Goal: Task Accomplishment & Management: Manage account settings

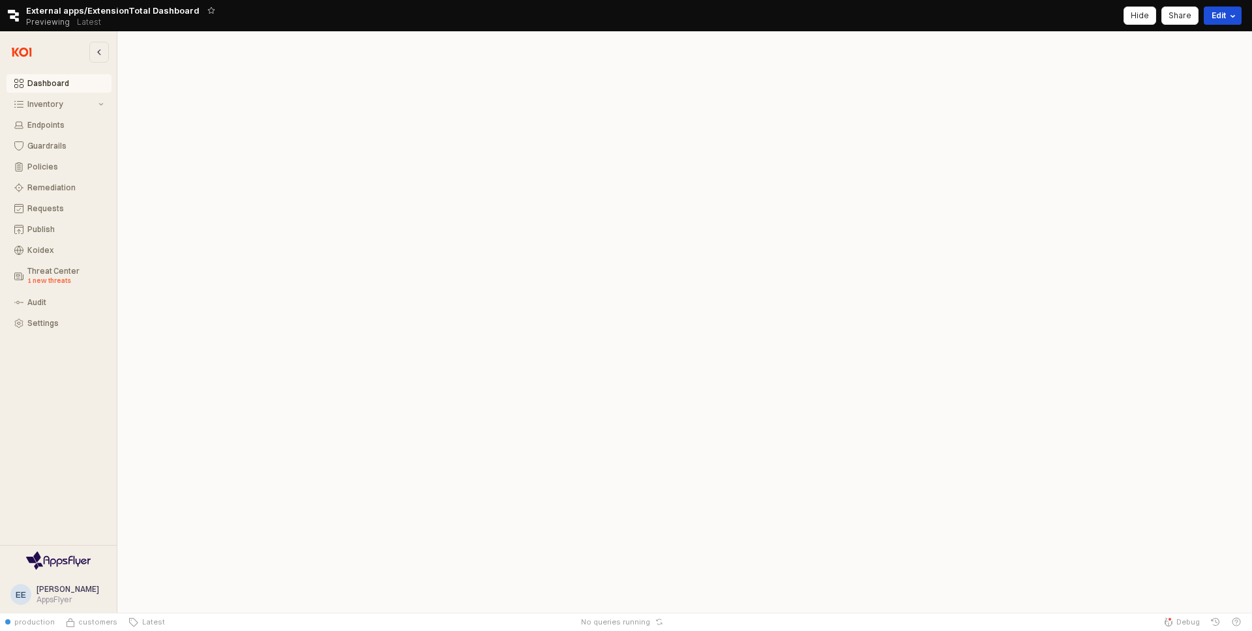
click at [1219, 21] on button "Edit" at bounding box center [1222, 16] width 38 height 18
click at [1179, 40] on div "Create new branch" at bounding box center [1158, 39] width 150 height 10
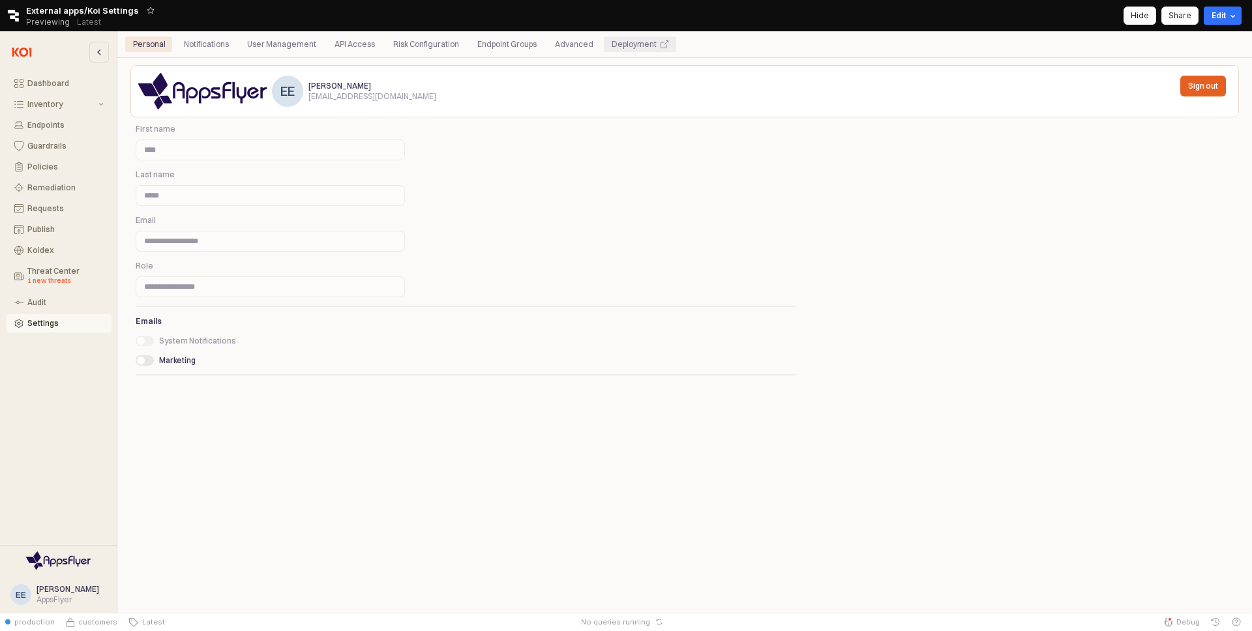
click at [611, 48] on div "Deployment" at bounding box center [633, 45] width 45 height 16
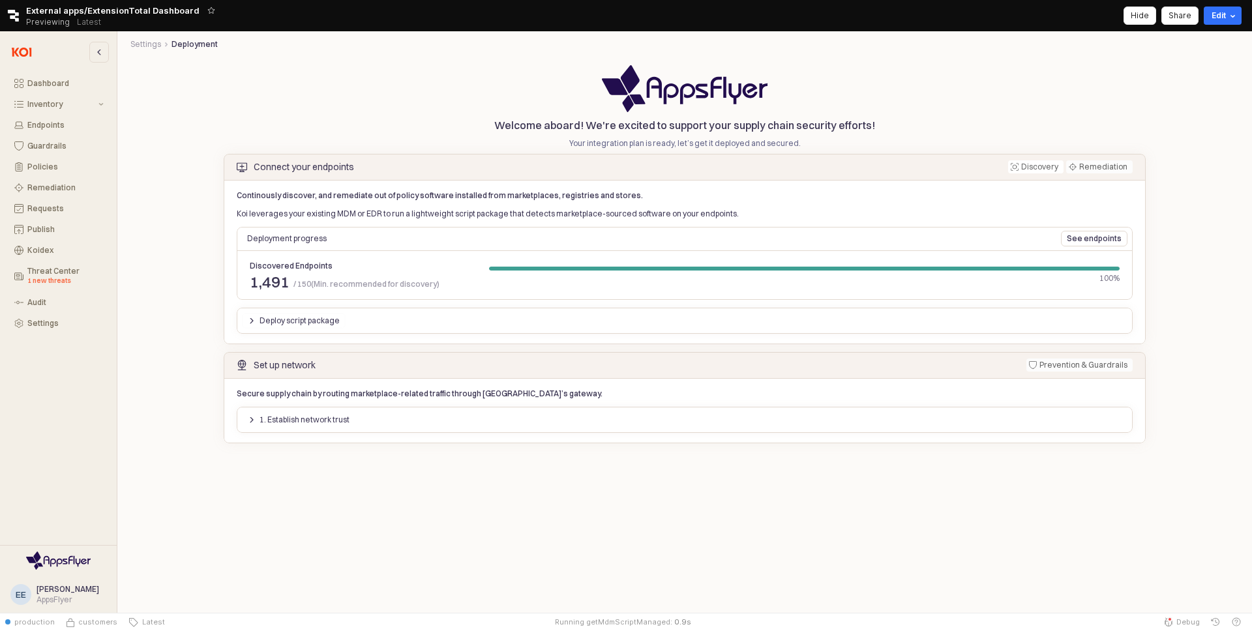
click at [252, 315] on div "Deploy script package" at bounding box center [294, 321] width 92 height 14
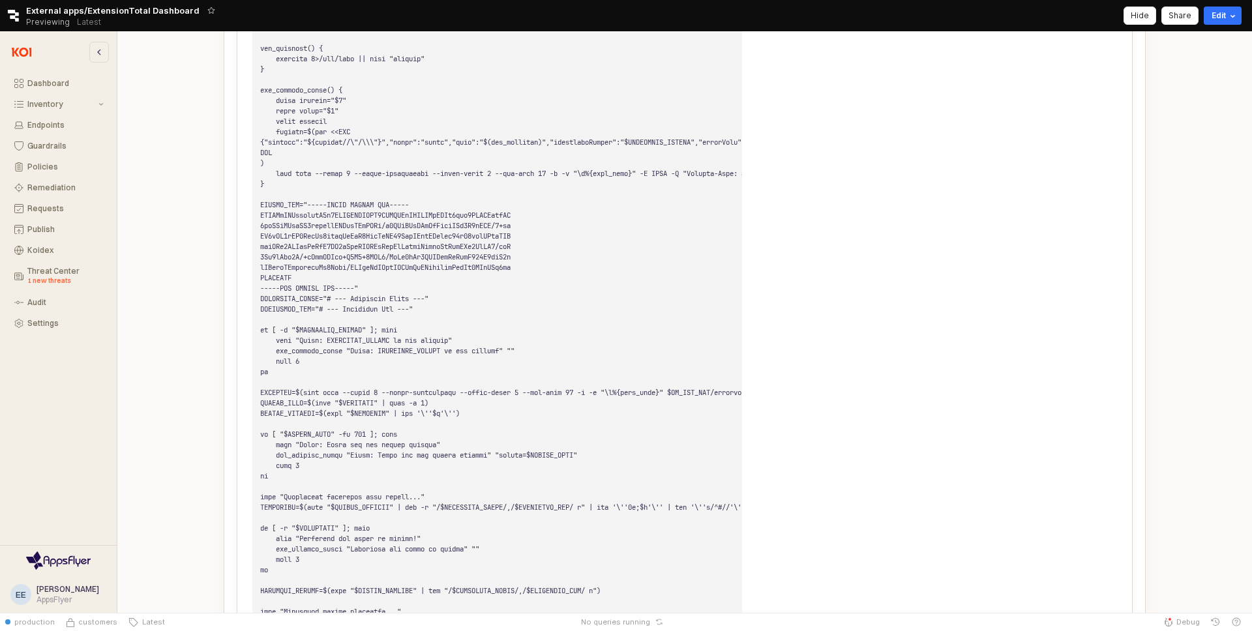
scroll to position [1192, 0]
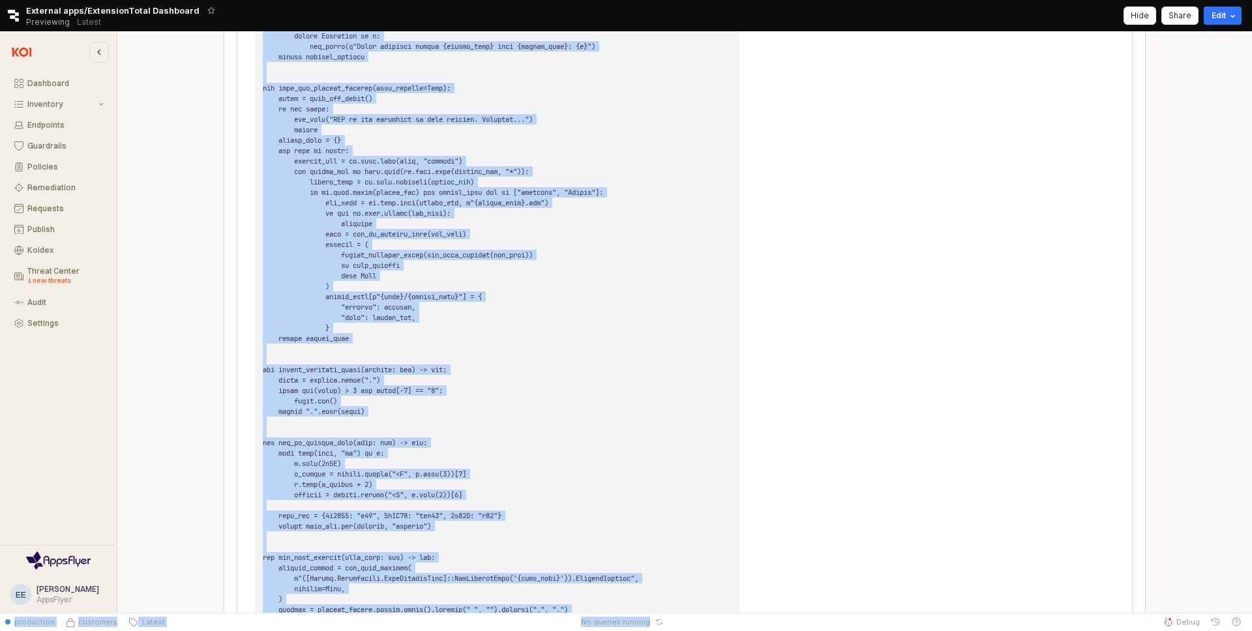
drag, startPoint x: 1009, startPoint y: 359, endPoint x: 444, endPoint y: 630, distance: 626.8
click at [444, 613] on div "Skip to main content Retool logo External apps/ExtensionTotal Dashboard Preview…" at bounding box center [626, 306] width 1252 height 613
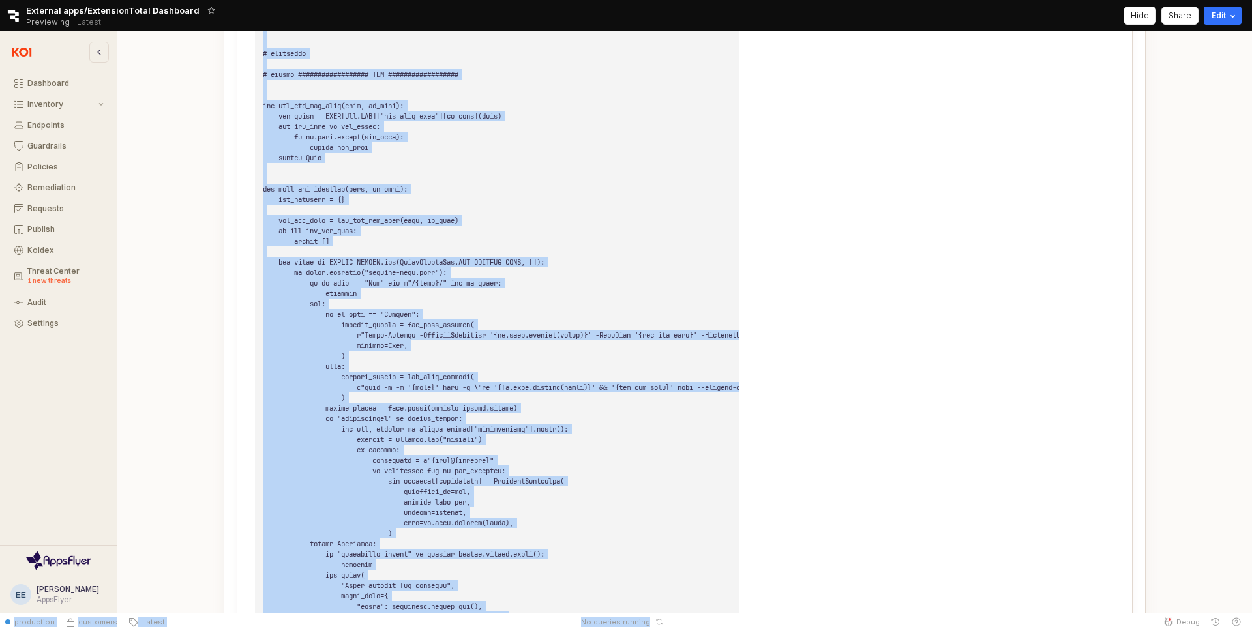
scroll to position [49418, 0]
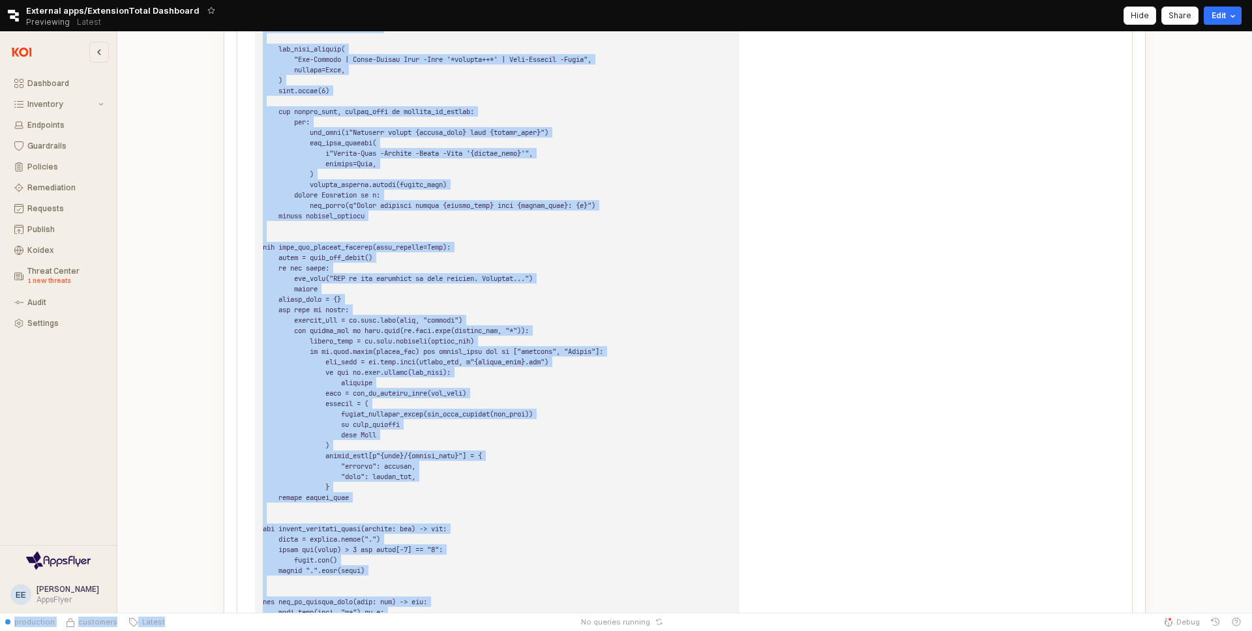
drag, startPoint x: 173, startPoint y: 243, endPoint x: 295, endPoint y: 630, distance: 405.9
click at [295, 613] on div "Skip to main content Retool logo External apps/ExtensionTotal Dashboard Preview…" at bounding box center [626, 306] width 1252 height 613
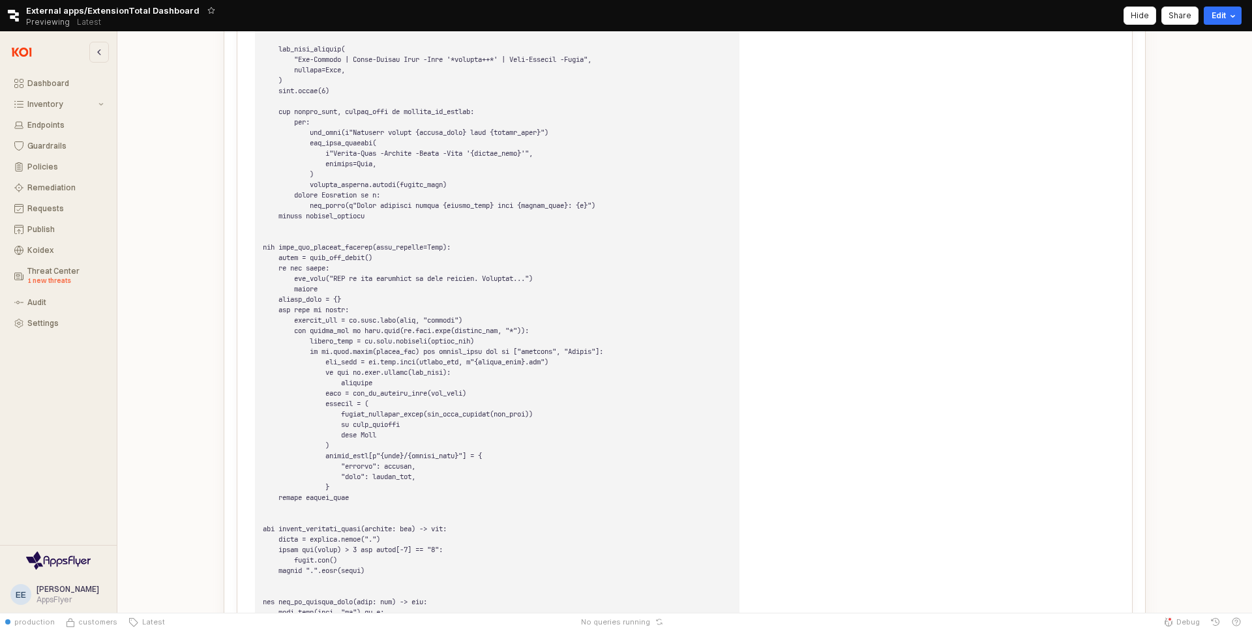
drag, startPoint x: 498, startPoint y: 405, endPoint x: 472, endPoint y: -70, distance: 476.6
click at [472, 0] on html "Skip to main content Retool logo External apps/ExtensionTotal Dashboard Preview…" at bounding box center [626, 315] width 1252 height 631
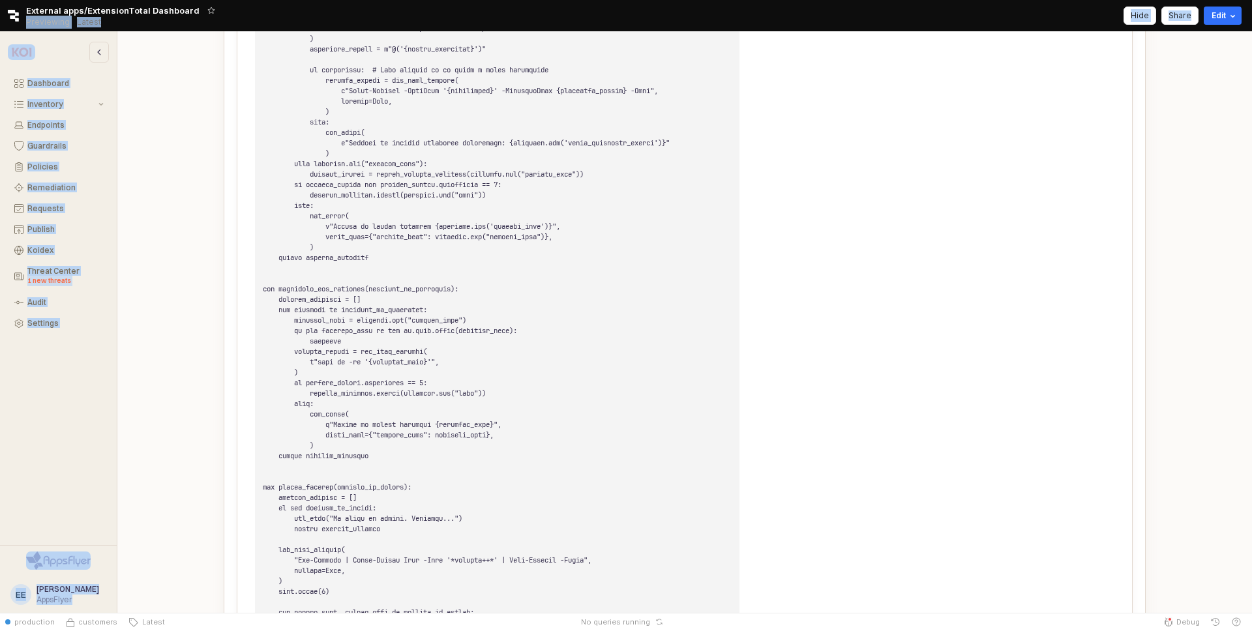
click at [387, 0] on html "Skip to main content Retool logo External apps/ExtensionTotal Dashboard Preview…" at bounding box center [626, 315] width 1252 height 631
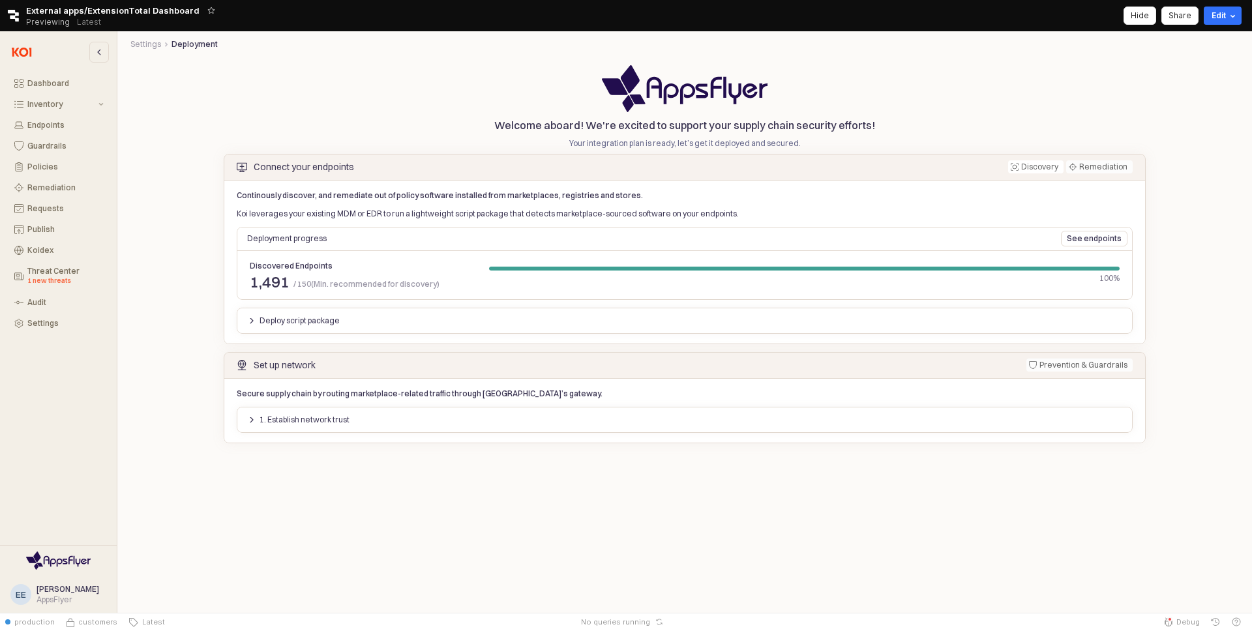
click at [246, 415] on button "1. Establish network trust" at bounding box center [298, 420] width 113 height 16
click at [323, 528] on p "Preffer to use your own CA? Sign Koi CSR instead" at bounding box center [354, 533] width 175 height 10
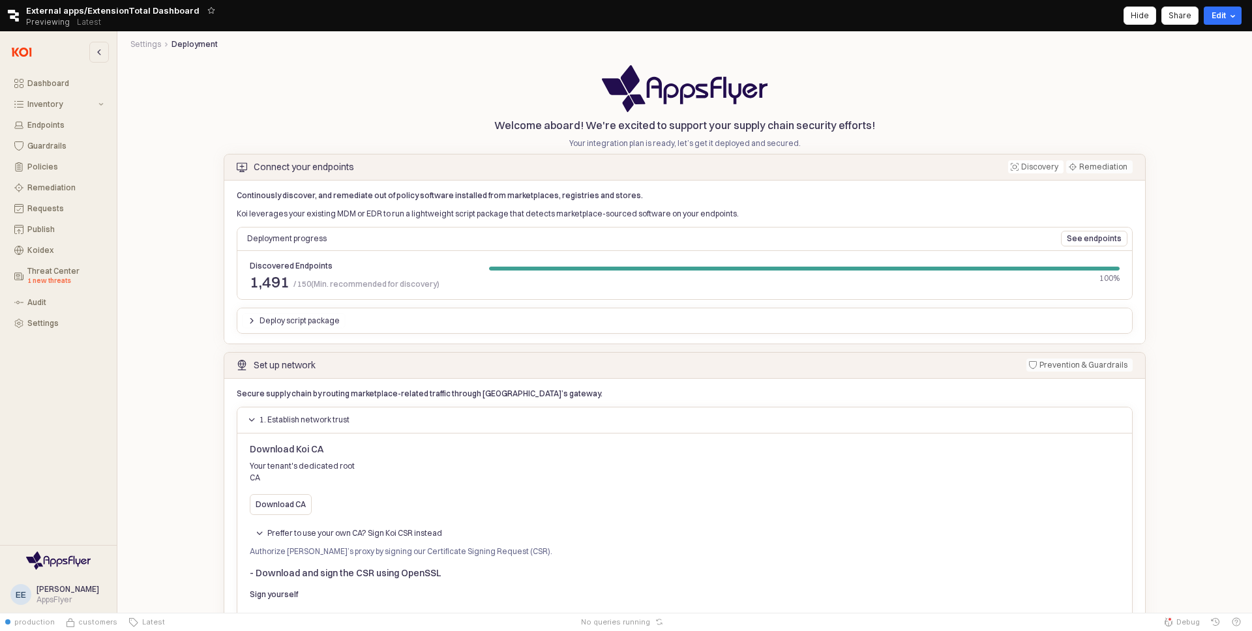
click at [255, 315] on div "Deploy script package" at bounding box center [294, 321] width 92 height 14
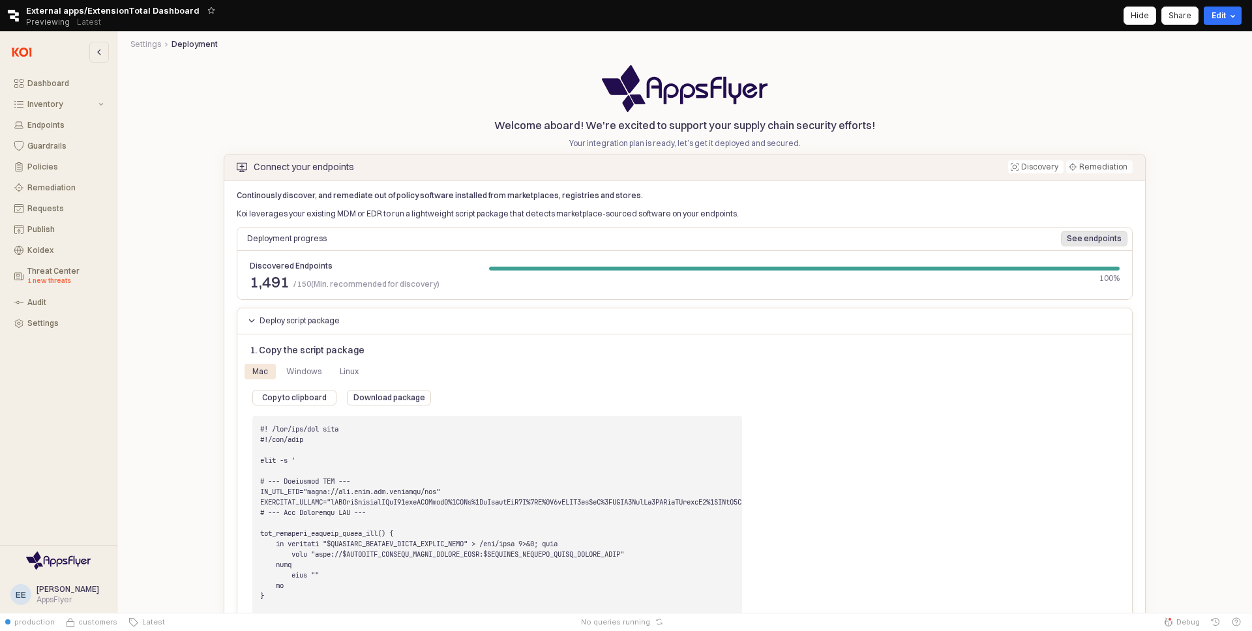
click at [1083, 233] on div "See endpoints" at bounding box center [1093, 238] width 55 height 14
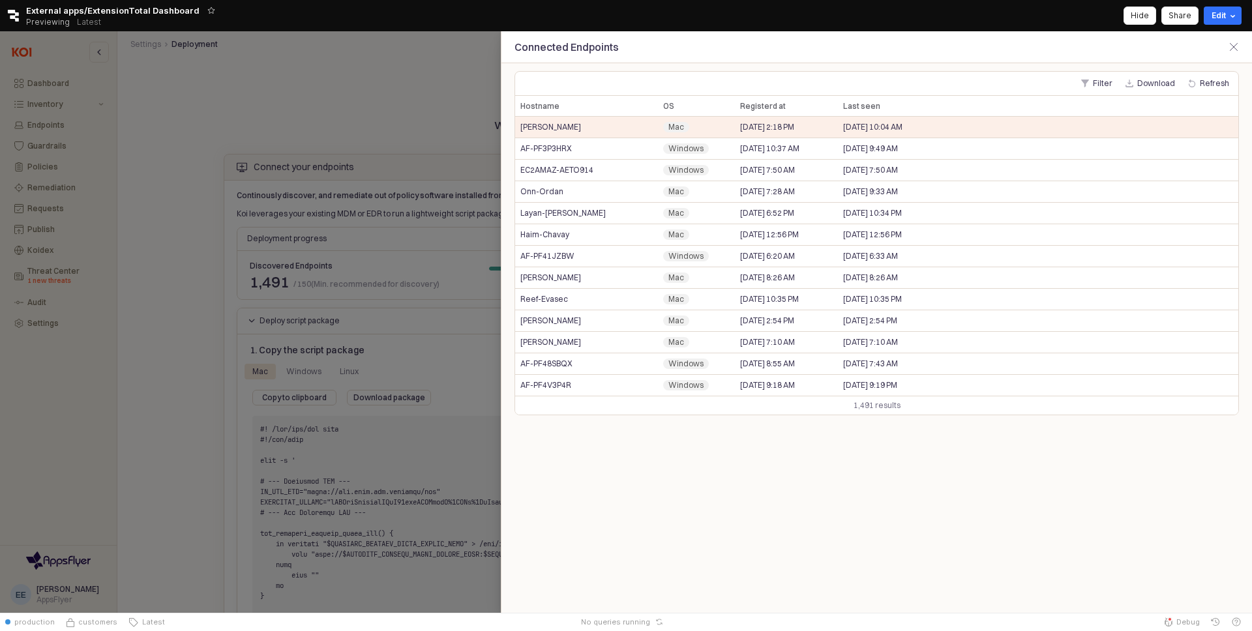
click at [287, 243] on div at bounding box center [626, 321] width 1252 height 581
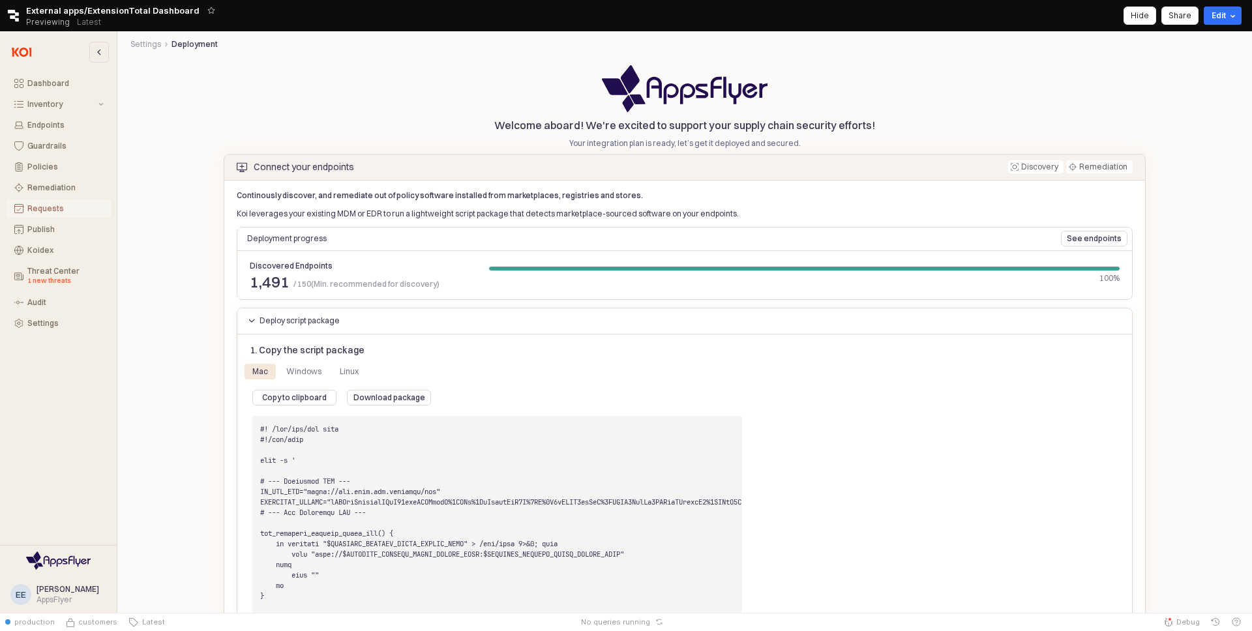
click at [76, 207] on div "Requests" at bounding box center [65, 208] width 76 height 9
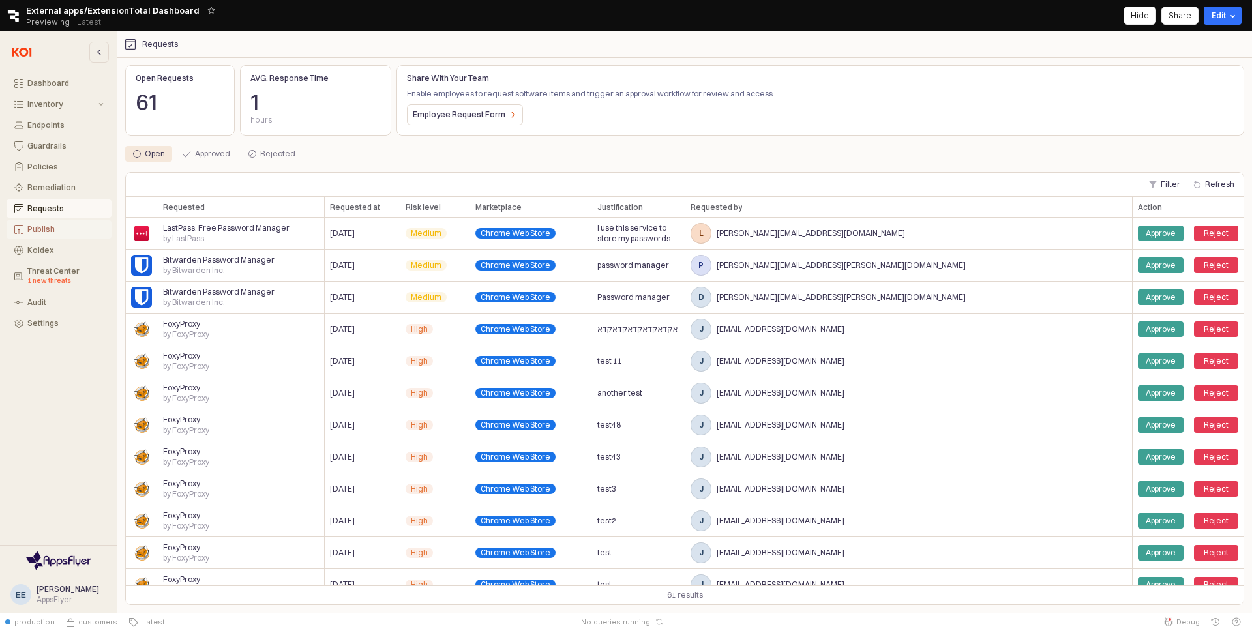
click at [44, 228] on div "Publish" at bounding box center [65, 229] width 76 height 9
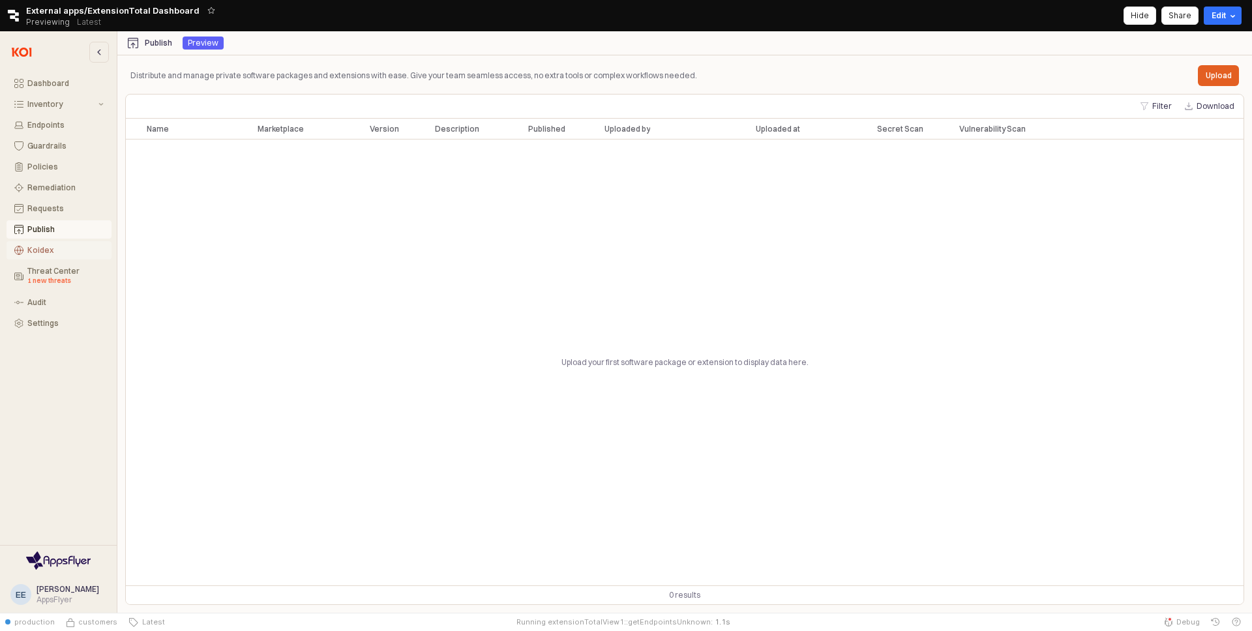
click at [51, 246] on div "Koidex" at bounding box center [65, 250] width 76 height 9
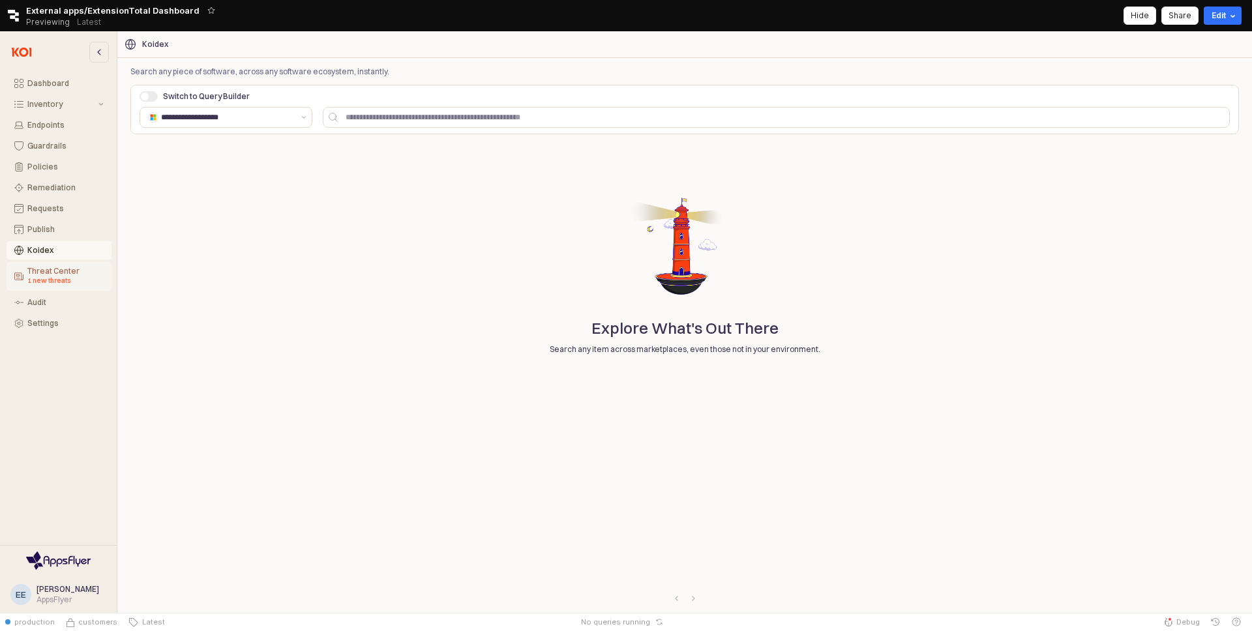
click at [63, 289] on button "Threat Center 1 new threats" at bounding box center [59, 276] width 105 height 29
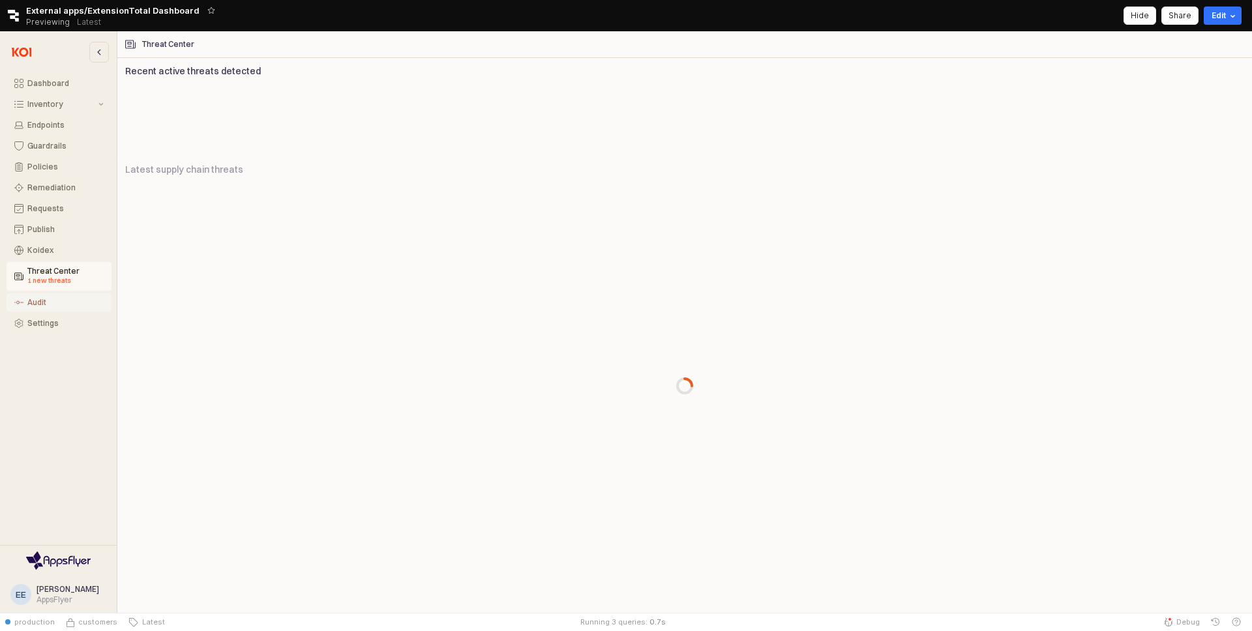
click at [59, 308] on button "Audit" at bounding box center [59, 302] width 105 height 18
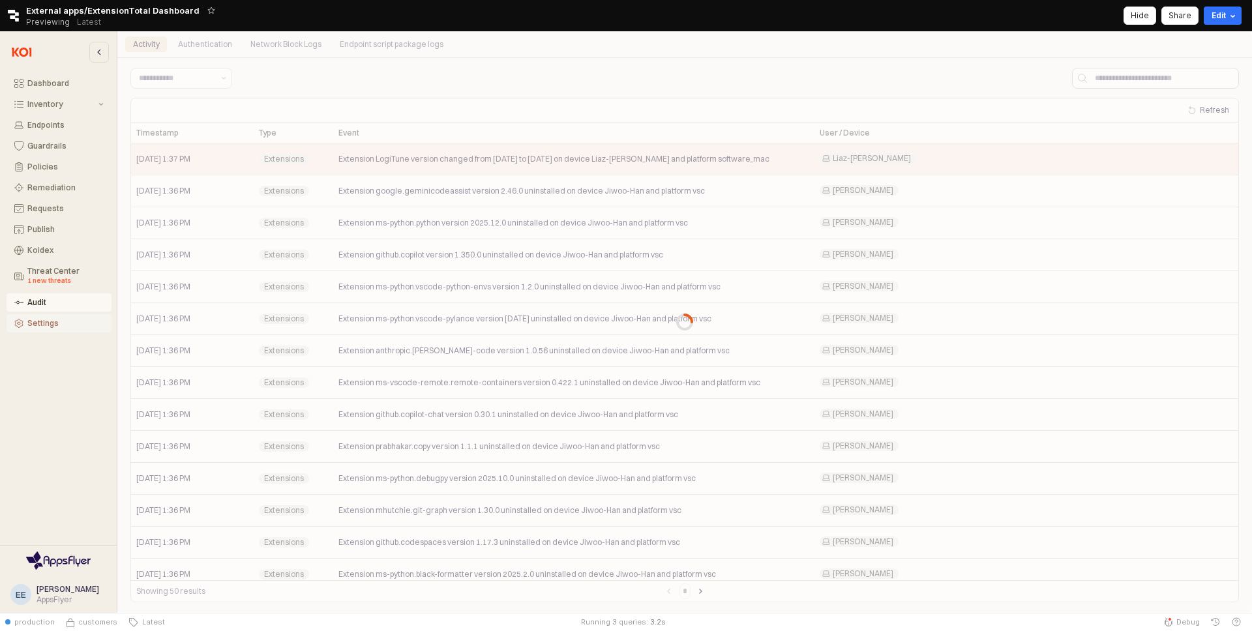
click at [63, 320] on div "Settings" at bounding box center [65, 323] width 76 height 9
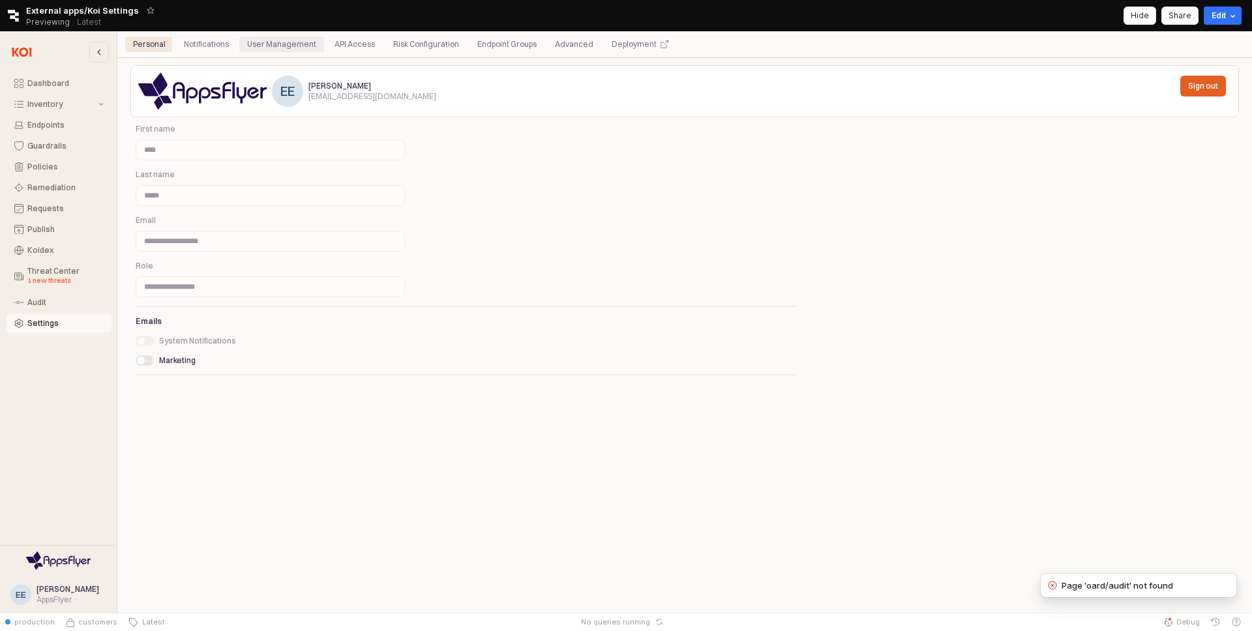
click at [239, 44] on div "User Management" at bounding box center [281, 45] width 85 height 16
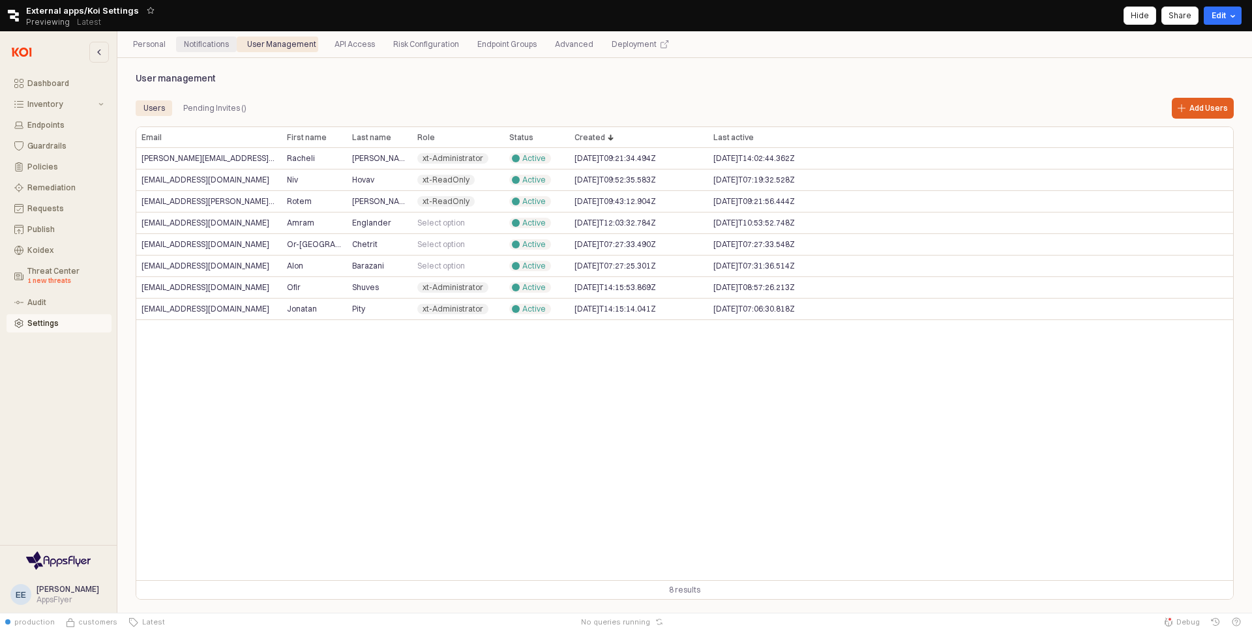
click at [227, 42] on div "Notifications" at bounding box center [206, 45] width 61 height 16
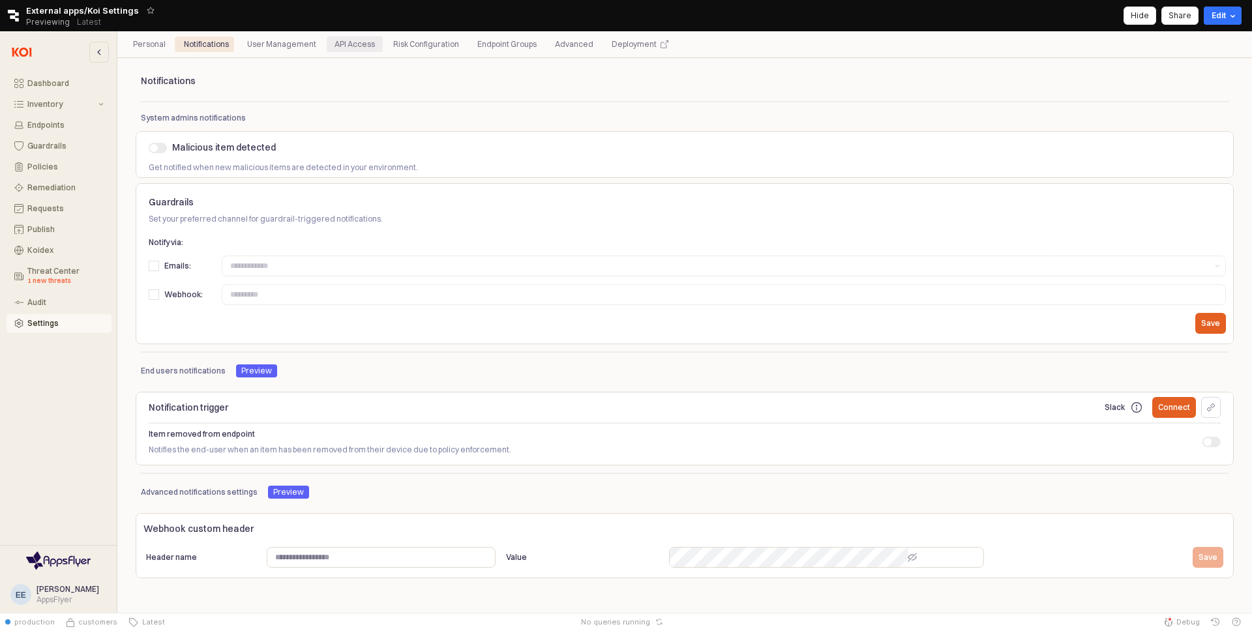
click at [348, 41] on div "API Access" at bounding box center [354, 45] width 40 height 16
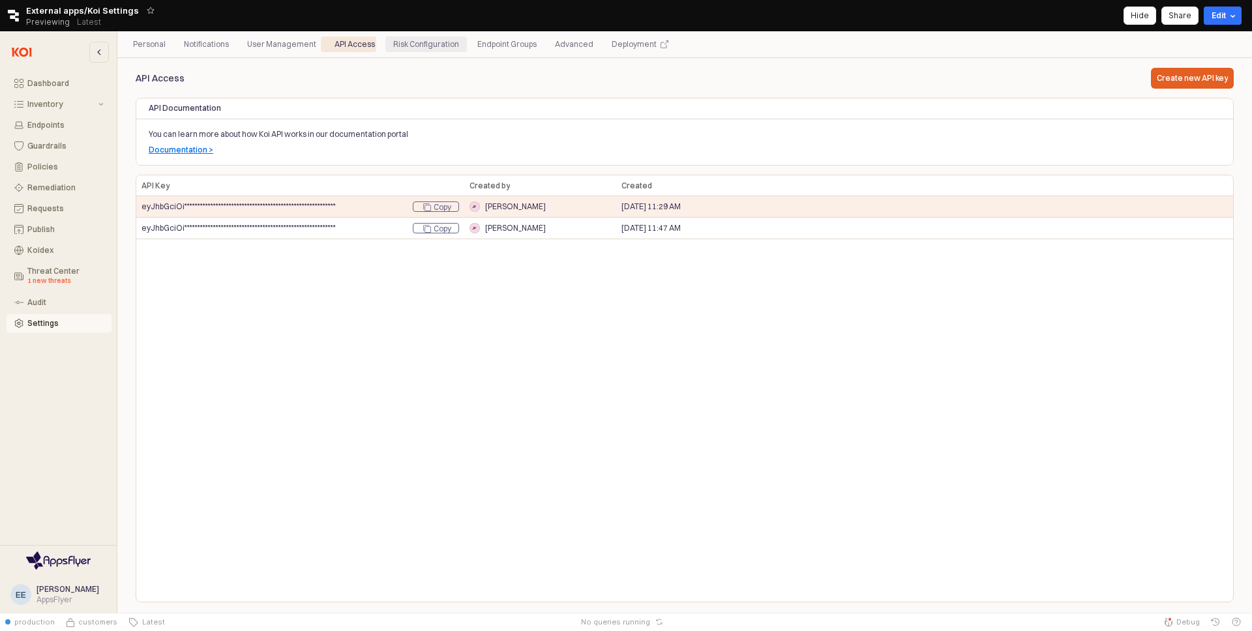
click at [420, 41] on div "Risk Configuration" at bounding box center [426, 45] width 66 height 16
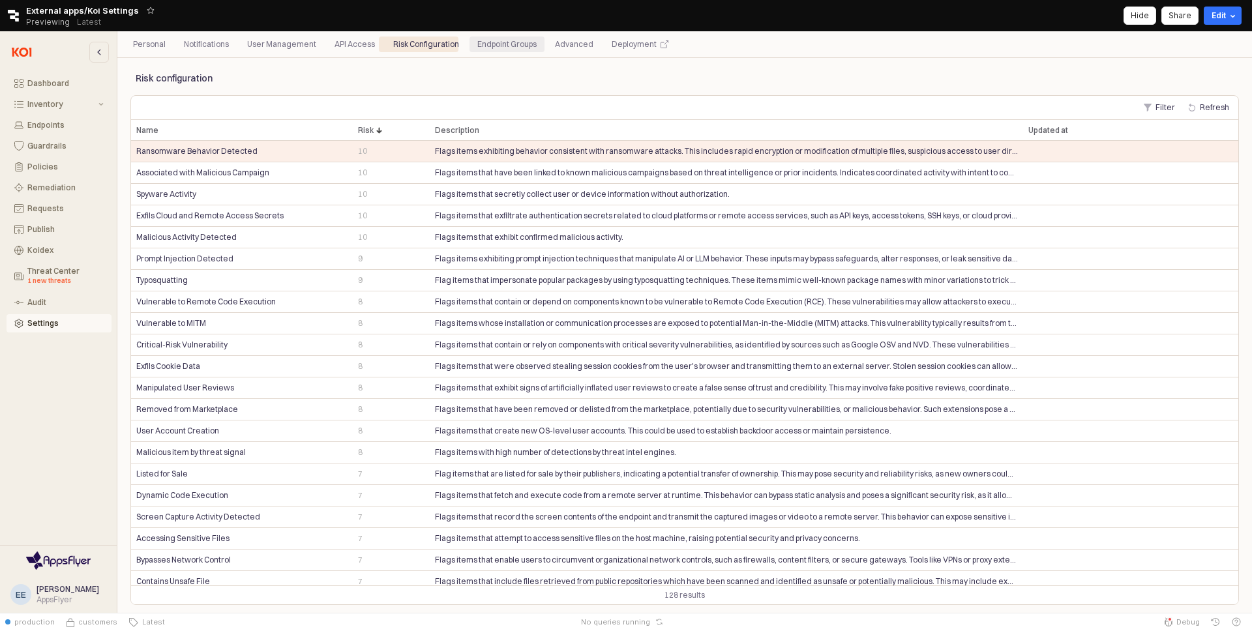
click at [482, 44] on div "Endpoint Groups" at bounding box center [506, 45] width 59 height 16
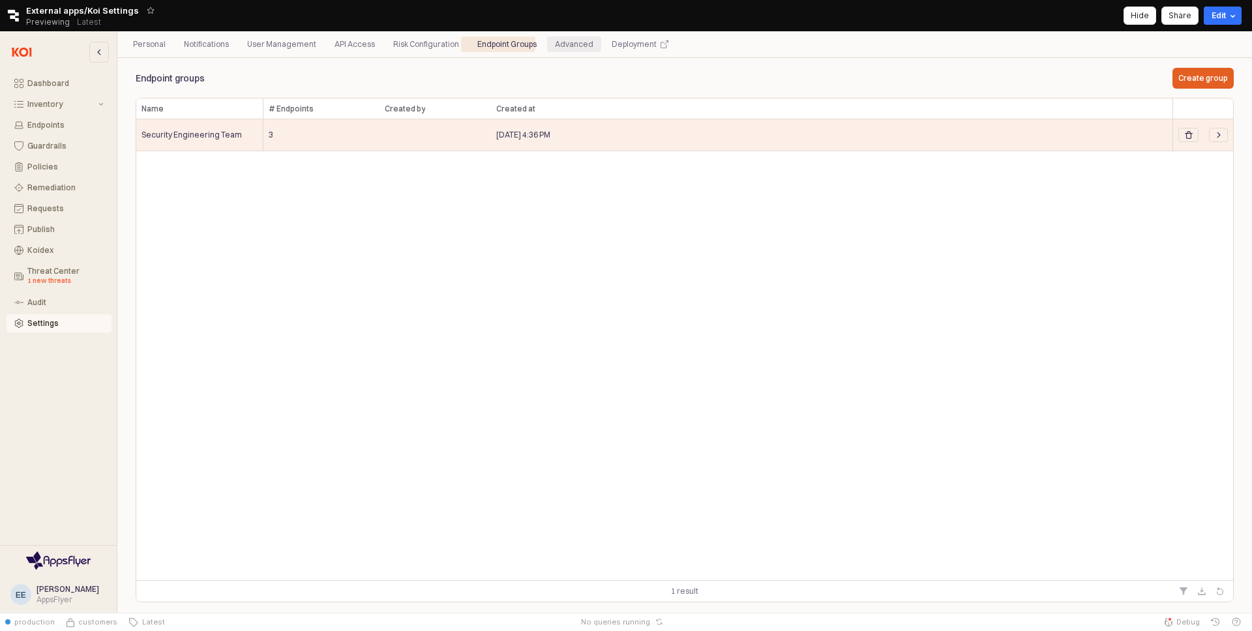
click at [551, 52] on div "Personal Notifications User Management API Access Risk Configuration Endpoint G…" at bounding box center [684, 44] width 1119 height 21
click at [555, 50] on div "Advanced" at bounding box center [574, 45] width 38 height 16
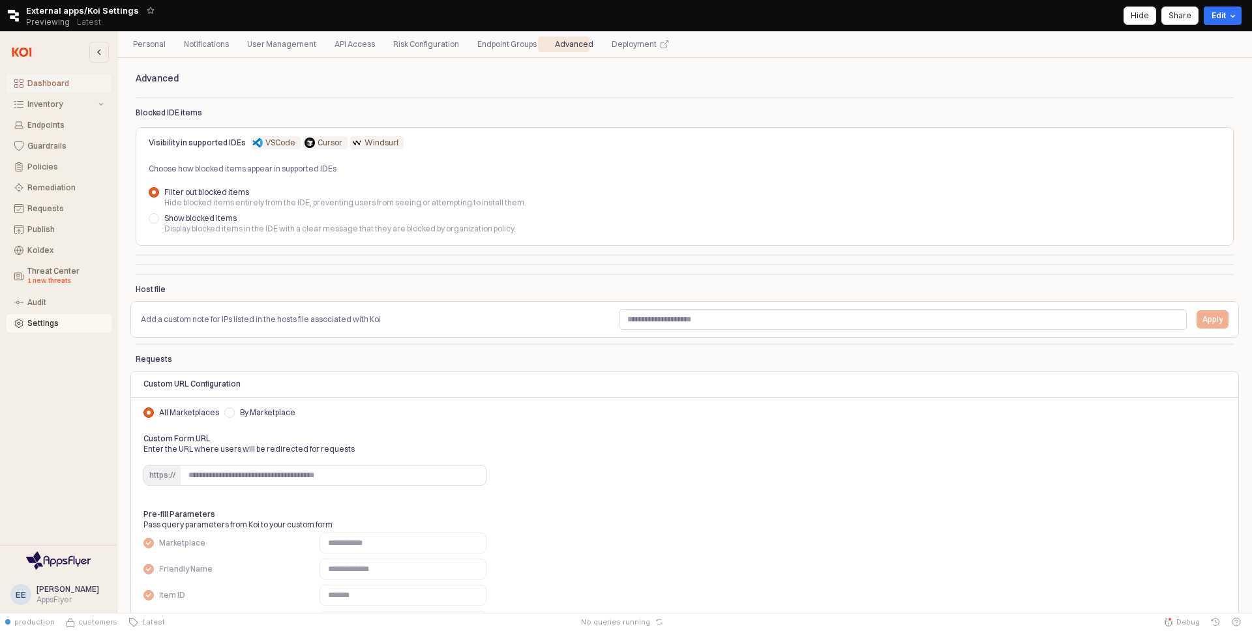
click at [54, 83] on div "Dashboard" at bounding box center [65, 83] width 76 height 9
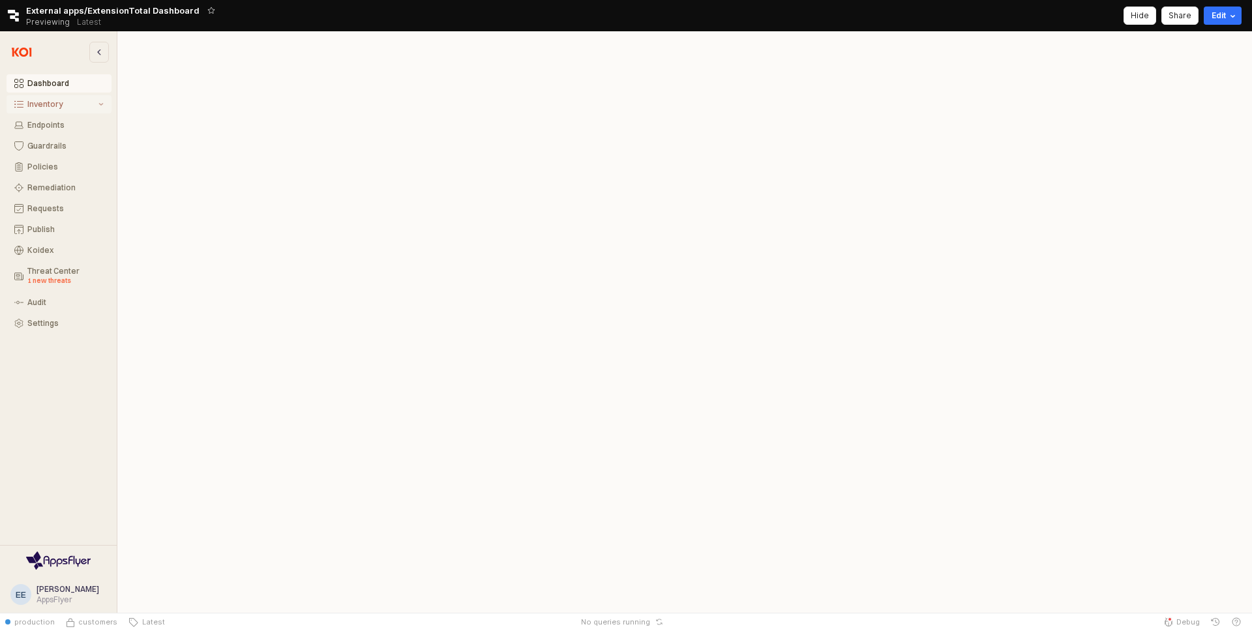
click at [70, 106] on div "Inventory" at bounding box center [61, 104] width 68 height 9
click at [78, 126] on div "All Items" at bounding box center [65, 125] width 76 height 9
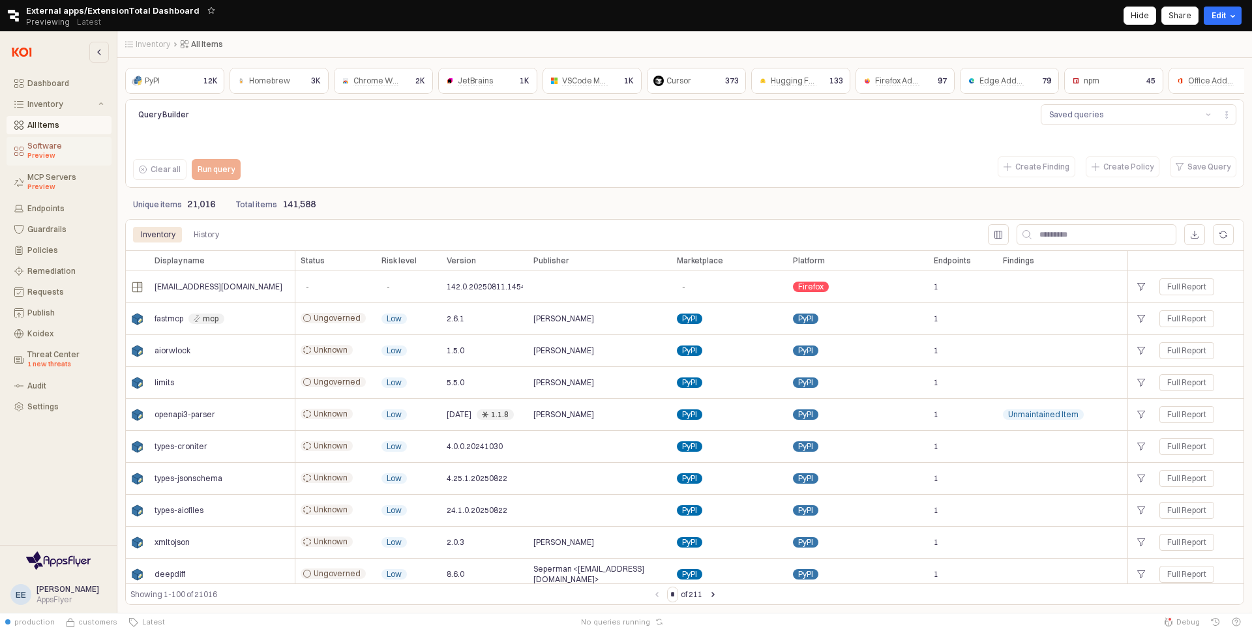
click at [78, 141] on div "Software Preview" at bounding box center [65, 151] width 76 height 20
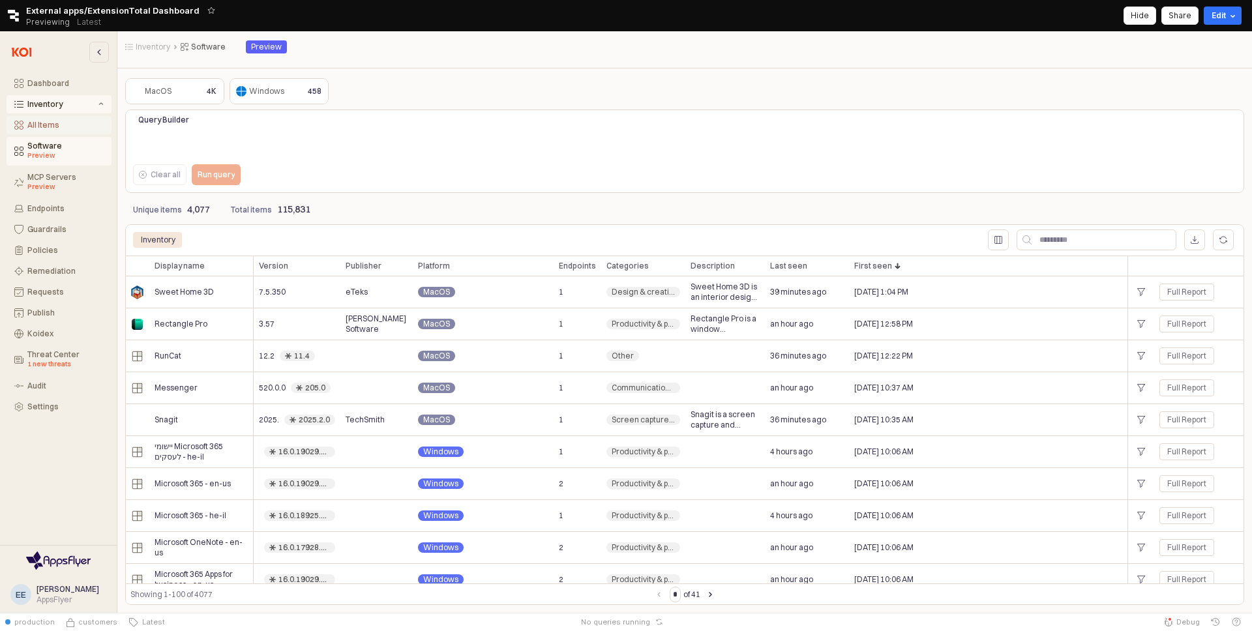
click at [91, 130] on button "All Items" at bounding box center [59, 125] width 105 height 18
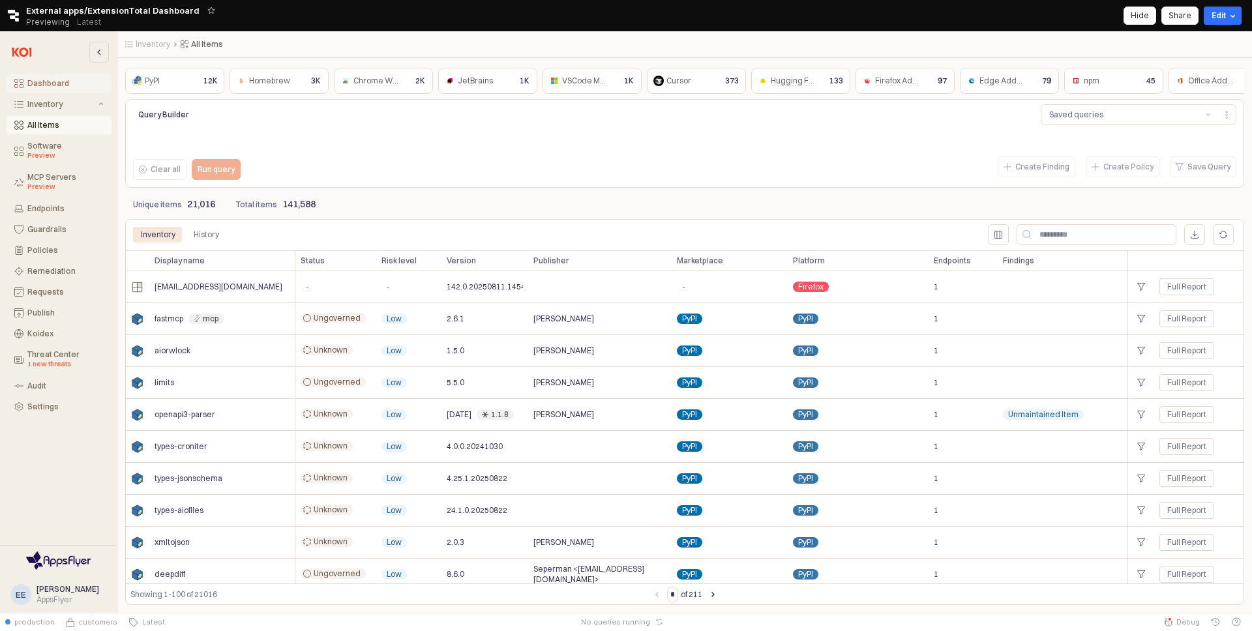
click at [69, 91] on button "Dashboard" at bounding box center [59, 83] width 105 height 18
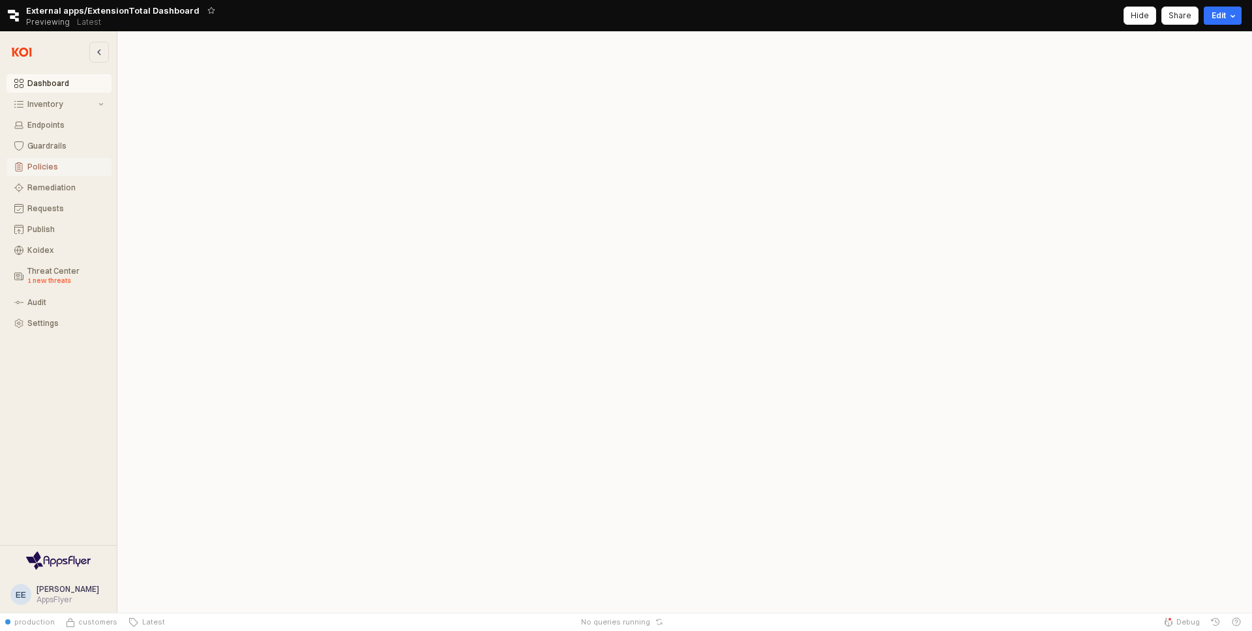
click at [57, 173] on button "Policies" at bounding box center [59, 167] width 105 height 18
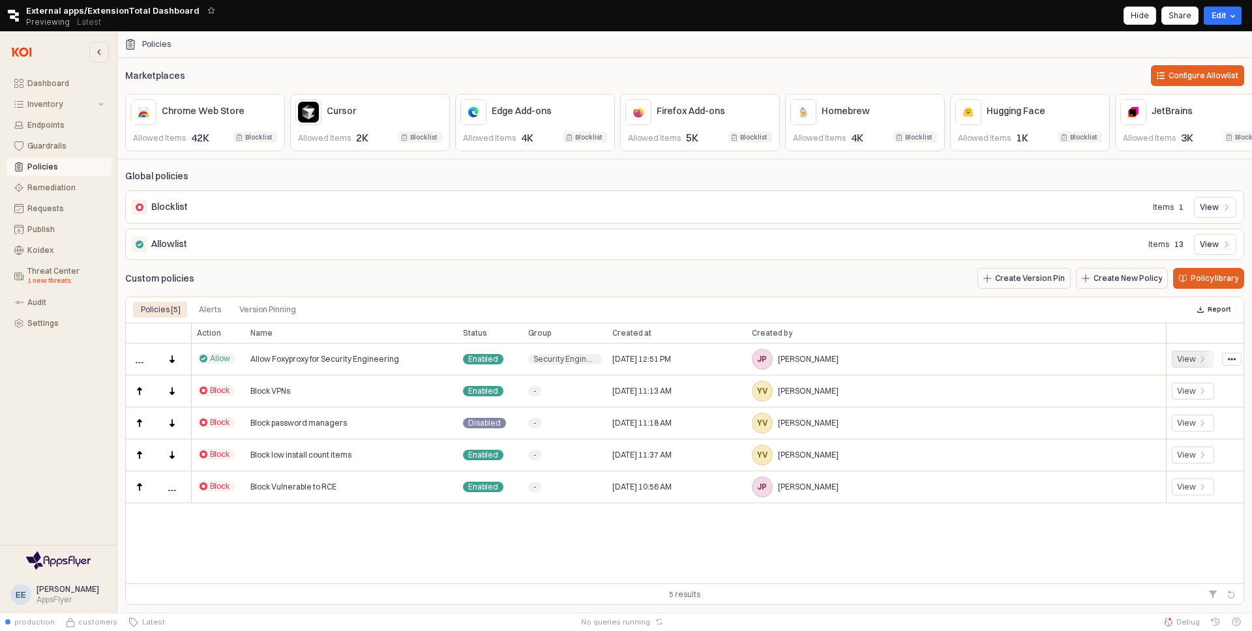
click at [1191, 364] on div "View" at bounding box center [1186, 359] width 19 height 10
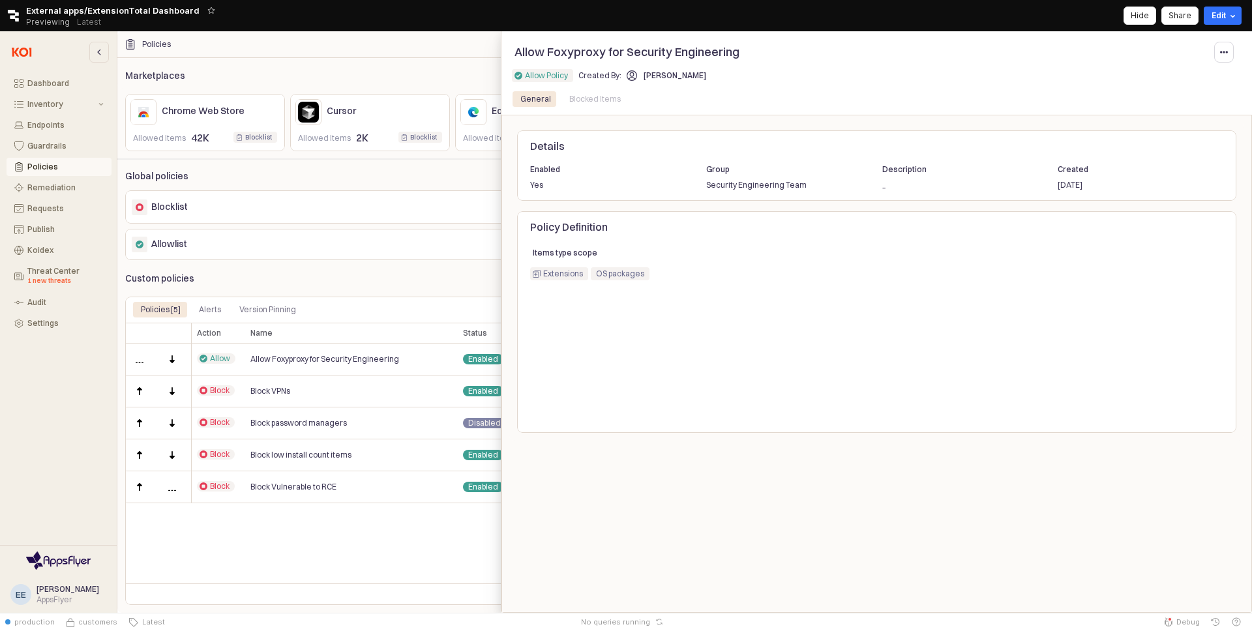
click at [593, 104] on div "Blocked Items" at bounding box center [594, 99] width 51 height 16
click at [398, 271] on div at bounding box center [626, 321] width 1252 height 581
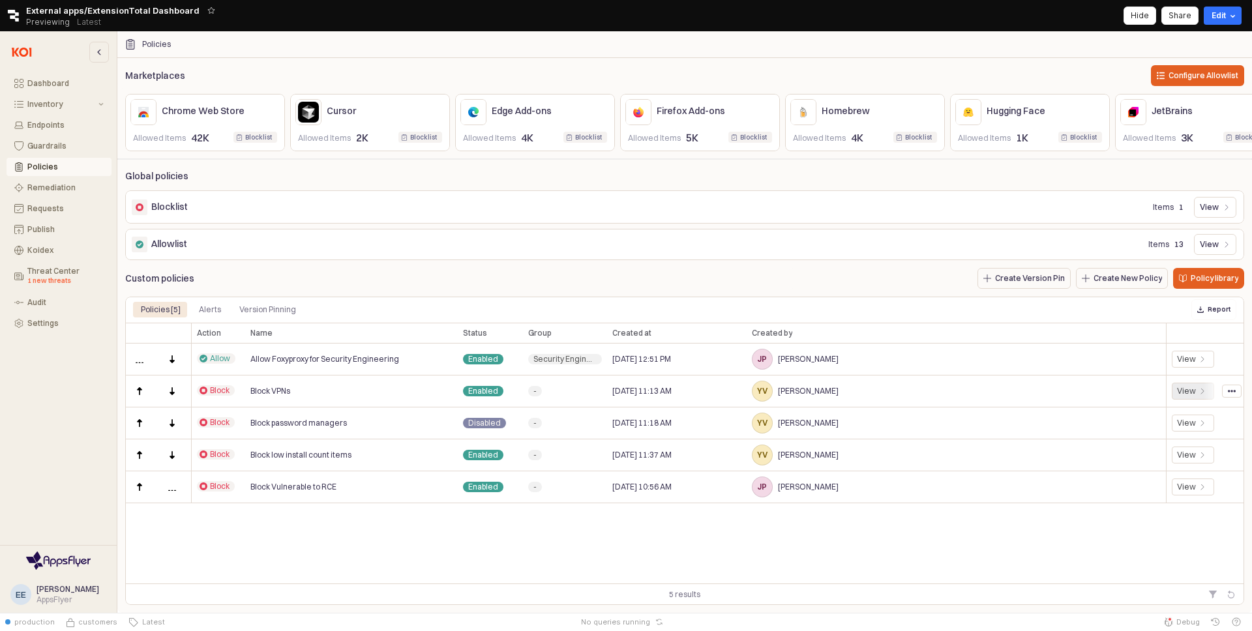
click at [1187, 396] on div "View" at bounding box center [1186, 391] width 19 height 10
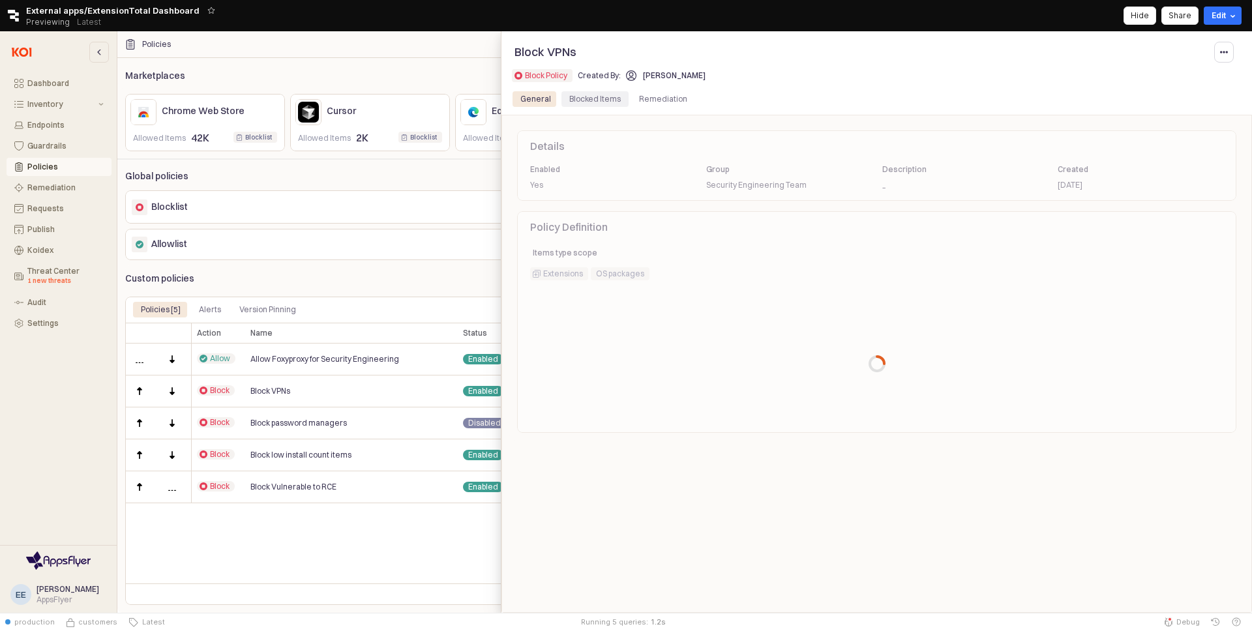
click at [585, 98] on div "Blocked Items" at bounding box center [594, 99] width 51 height 16
click at [608, 101] on div "Blocked Items" at bounding box center [594, 99] width 51 height 16
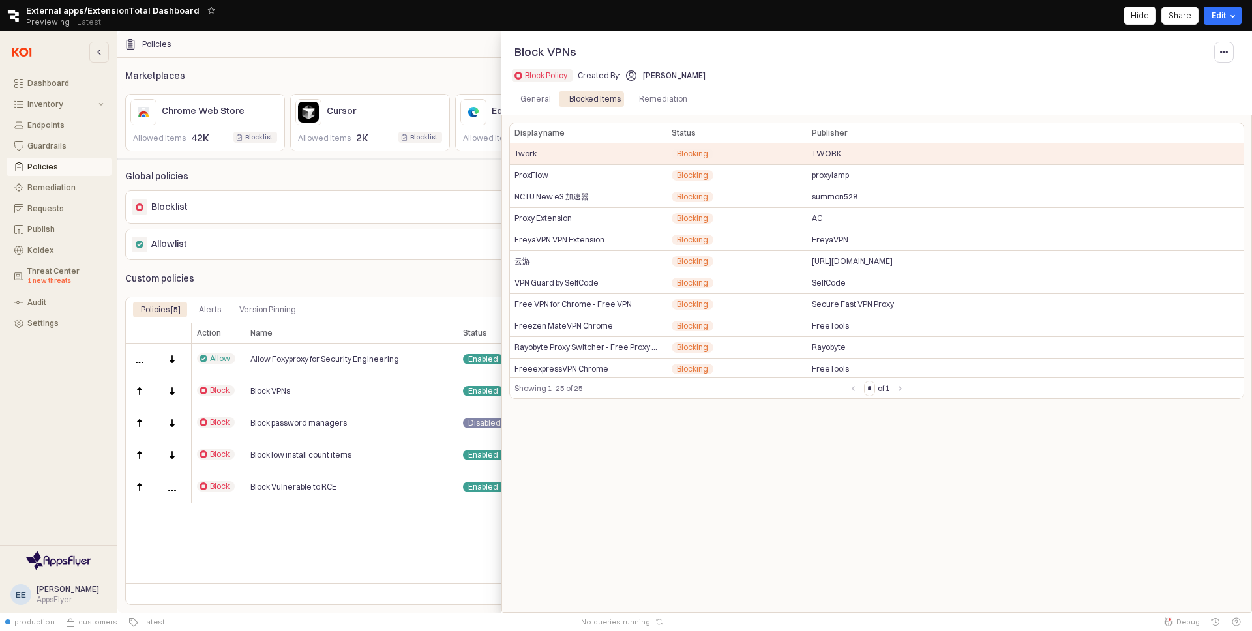
click at [407, 275] on div at bounding box center [626, 321] width 1252 height 581
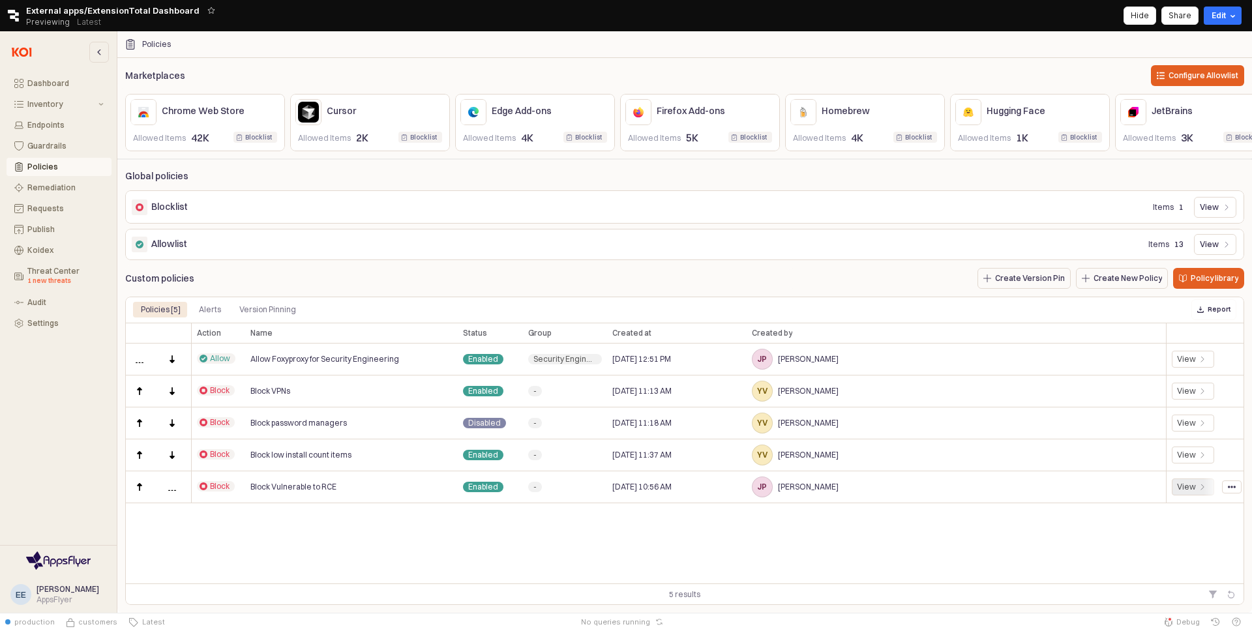
click at [1192, 486] on div "View" at bounding box center [1192, 486] width 42 height 17
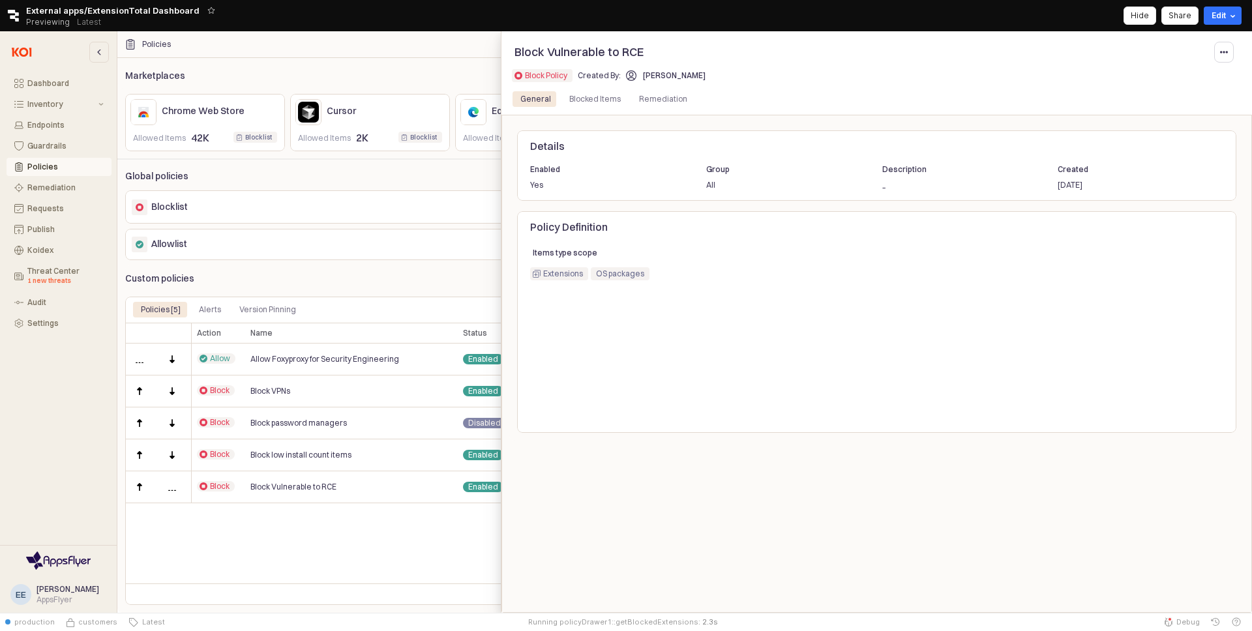
click at [574, 90] on div "General Blocked Items Remediation" at bounding box center [876, 99] width 740 height 21
click at [576, 97] on div "Blocked Items" at bounding box center [594, 99] width 51 height 16
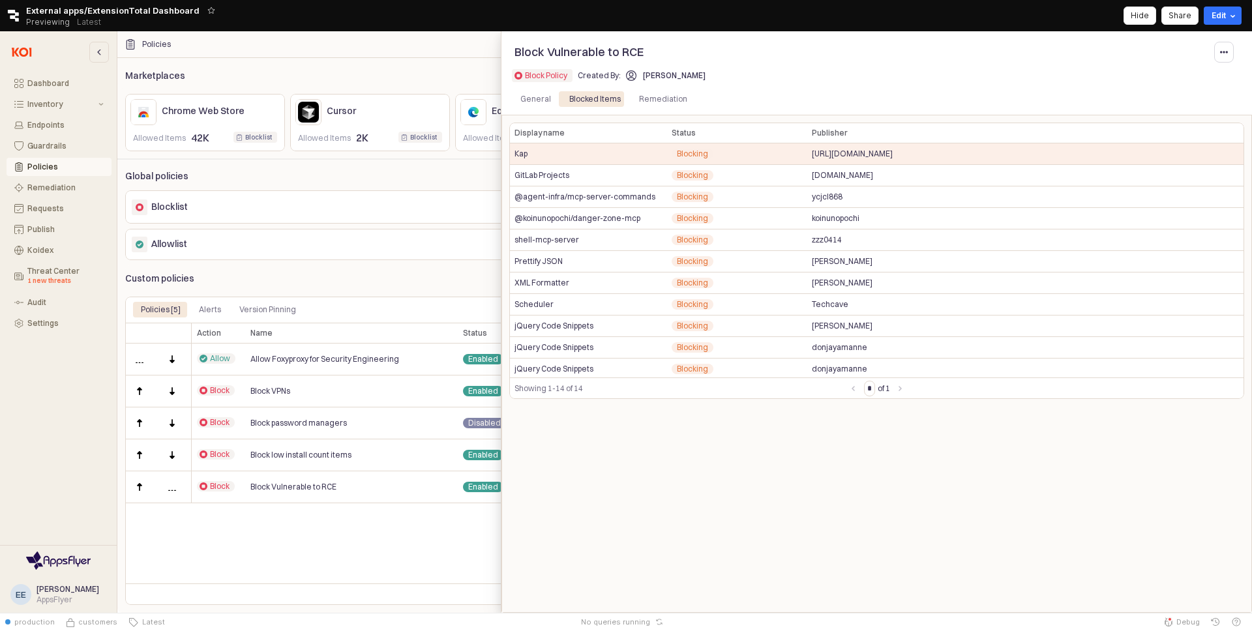
click at [375, 172] on div at bounding box center [626, 321] width 1252 height 581
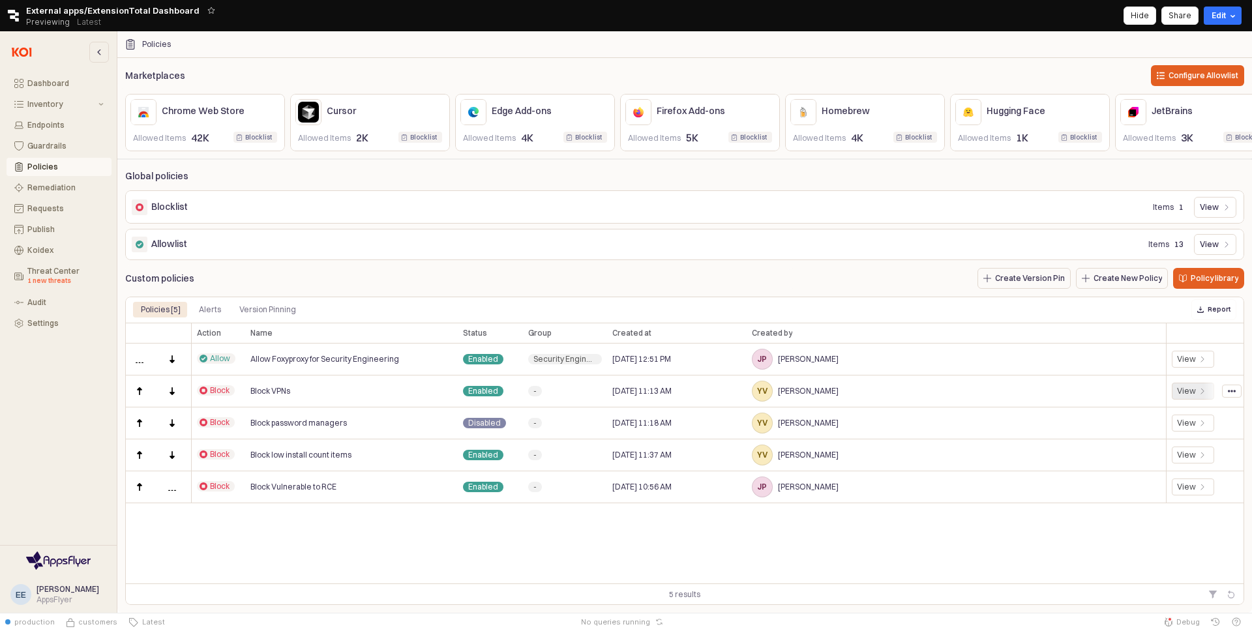
click at [1192, 396] on div "View" at bounding box center [1186, 391] width 19 height 10
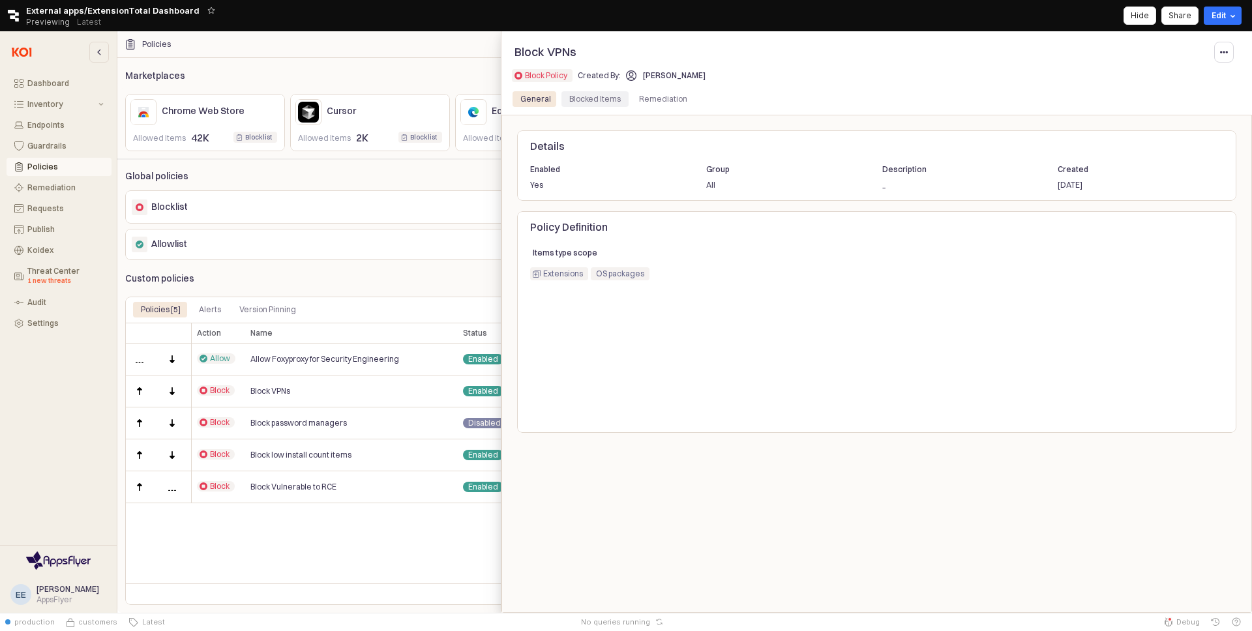
click at [578, 100] on div "Blocked Items" at bounding box center [594, 99] width 51 height 16
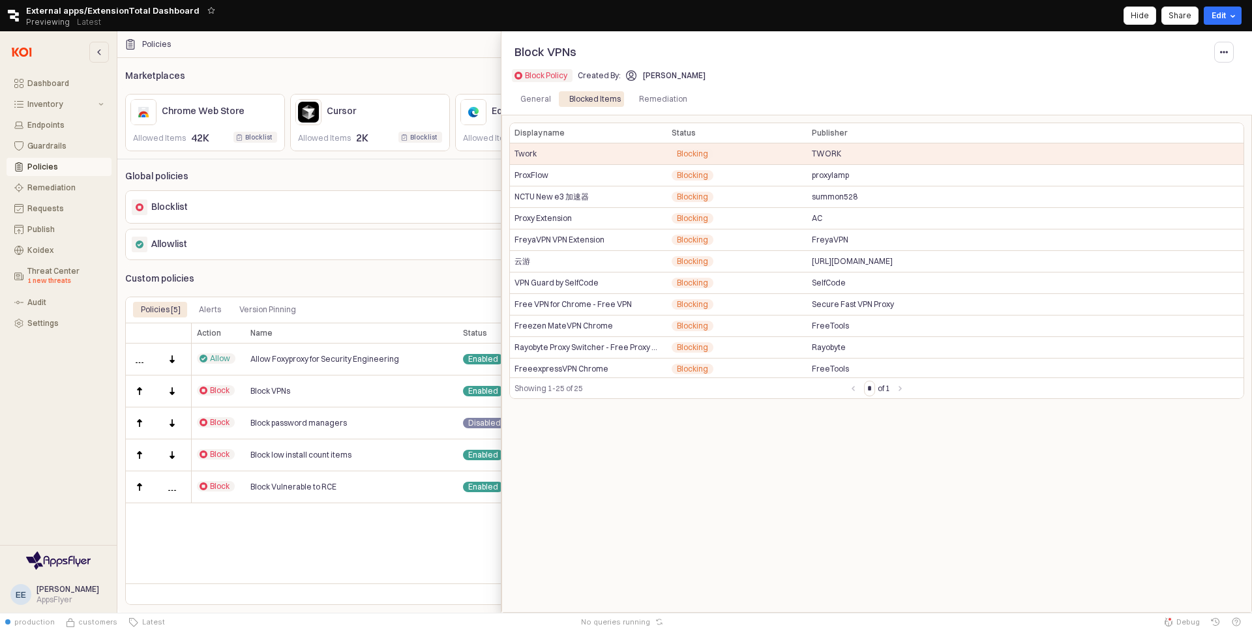
click at [404, 465] on div at bounding box center [626, 321] width 1252 height 581
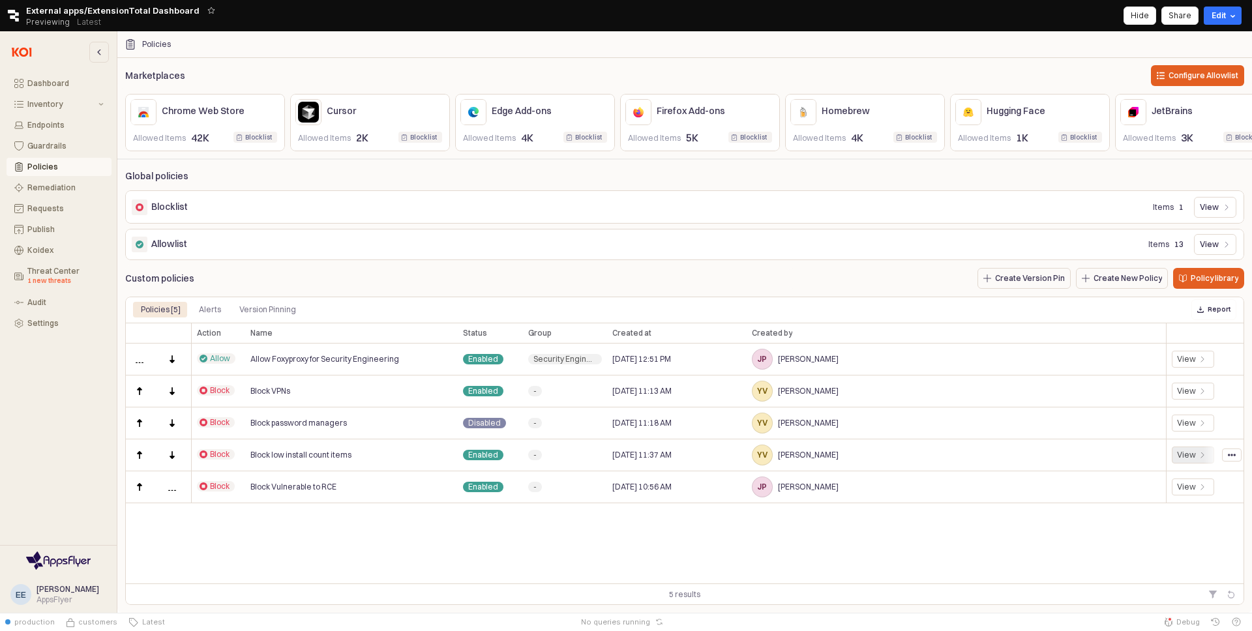
click at [1183, 454] on div "View" at bounding box center [1192, 455] width 42 height 17
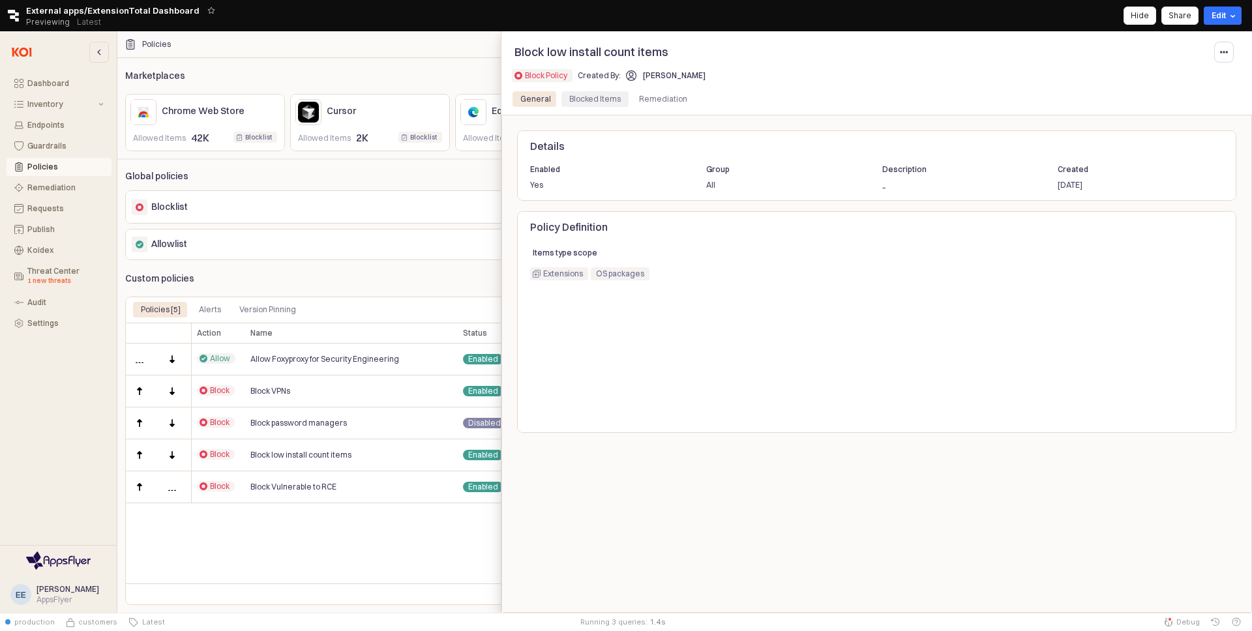
click at [611, 100] on div "Blocked Items" at bounding box center [594, 99] width 51 height 16
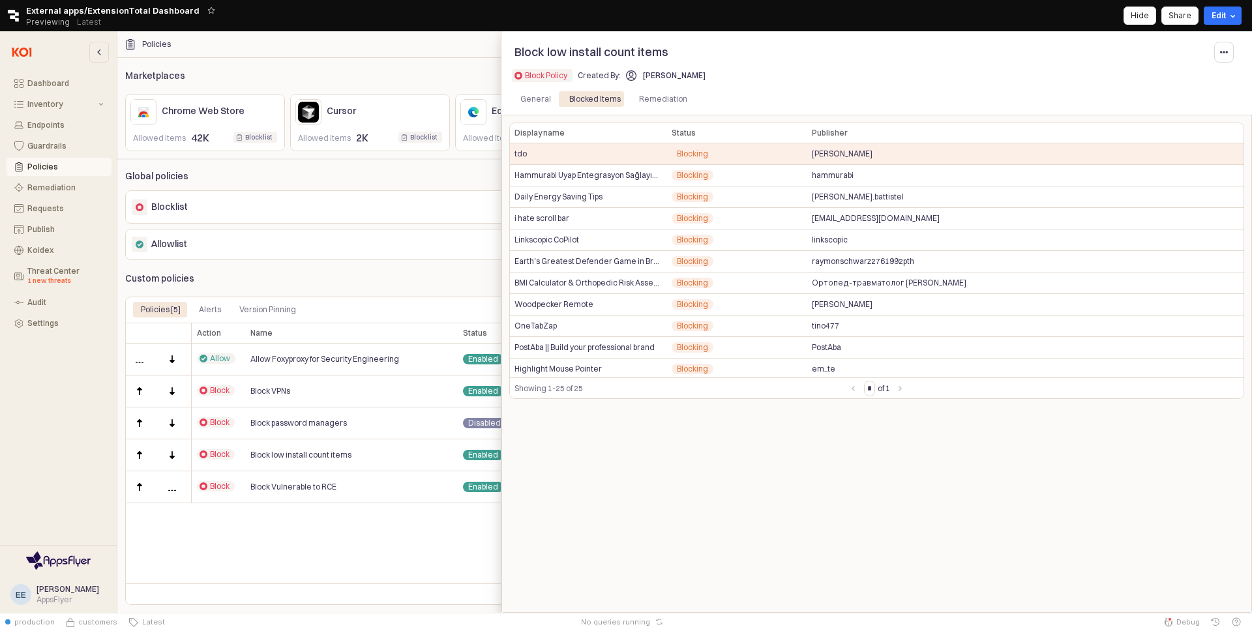
click at [428, 537] on div at bounding box center [626, 321] width 1252 height 581
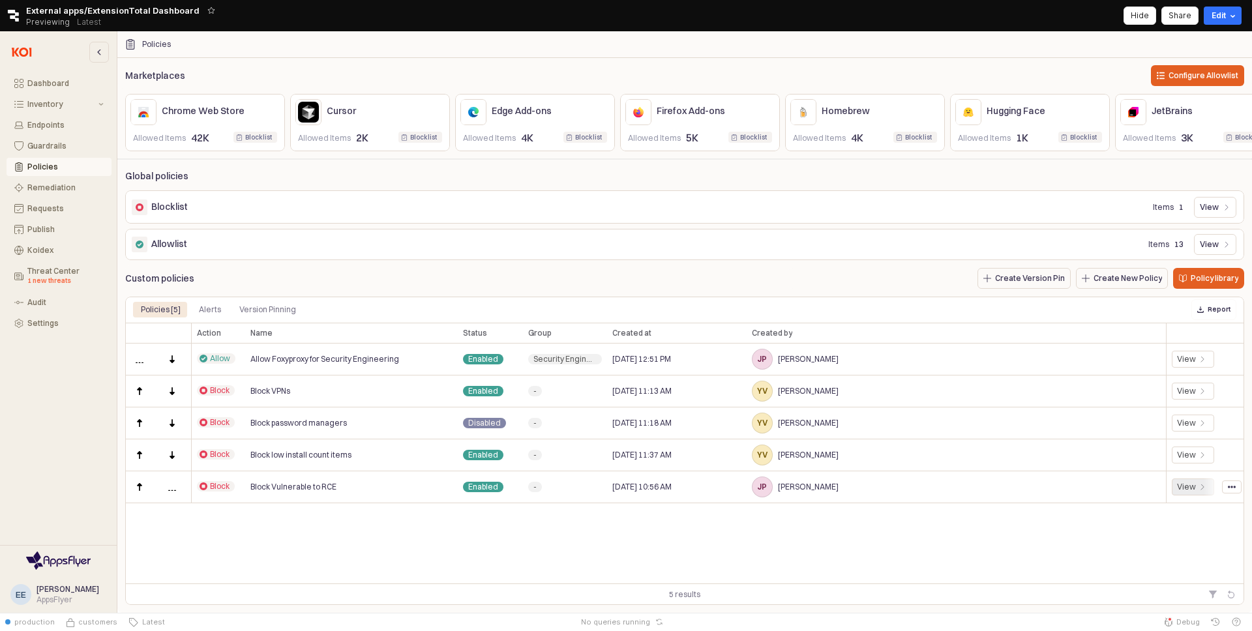
click at [1205, 495] on div "View" at bounding box center [1192, 486] width 42 height 17
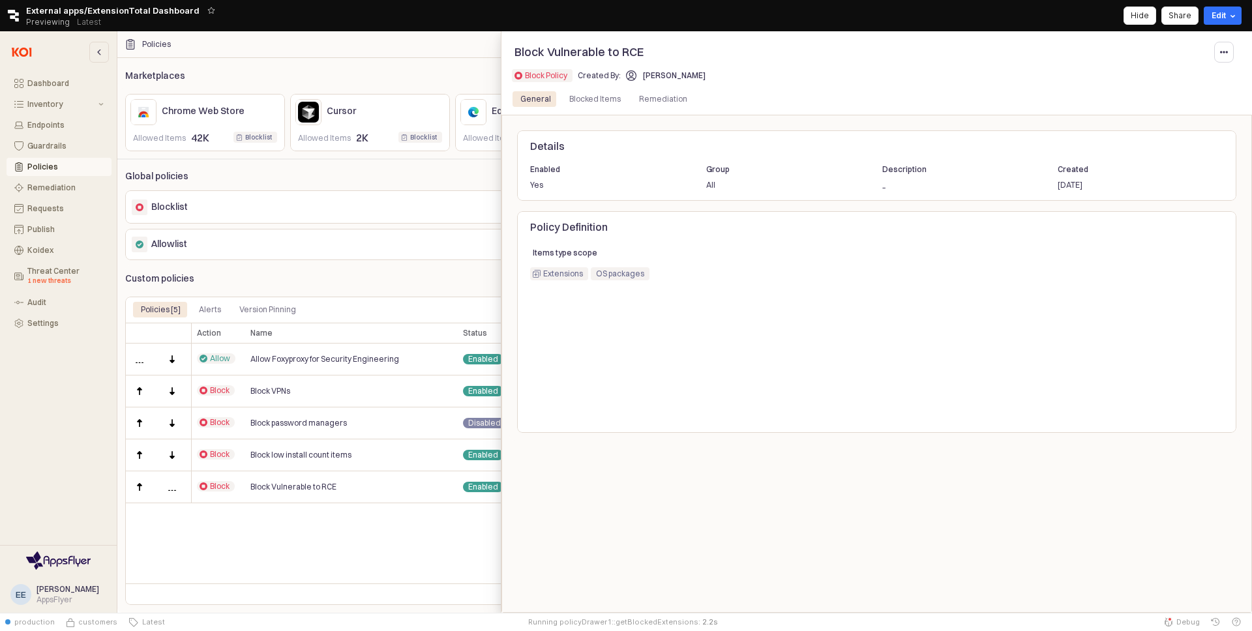
click at [594, 109] on div "General Blocked Items Remediation" at bounding box center [876, 99] width 740 height 21
click at [603, 103] on div "Blocked Items" at bounding box center [594, 99] width 51 height 16
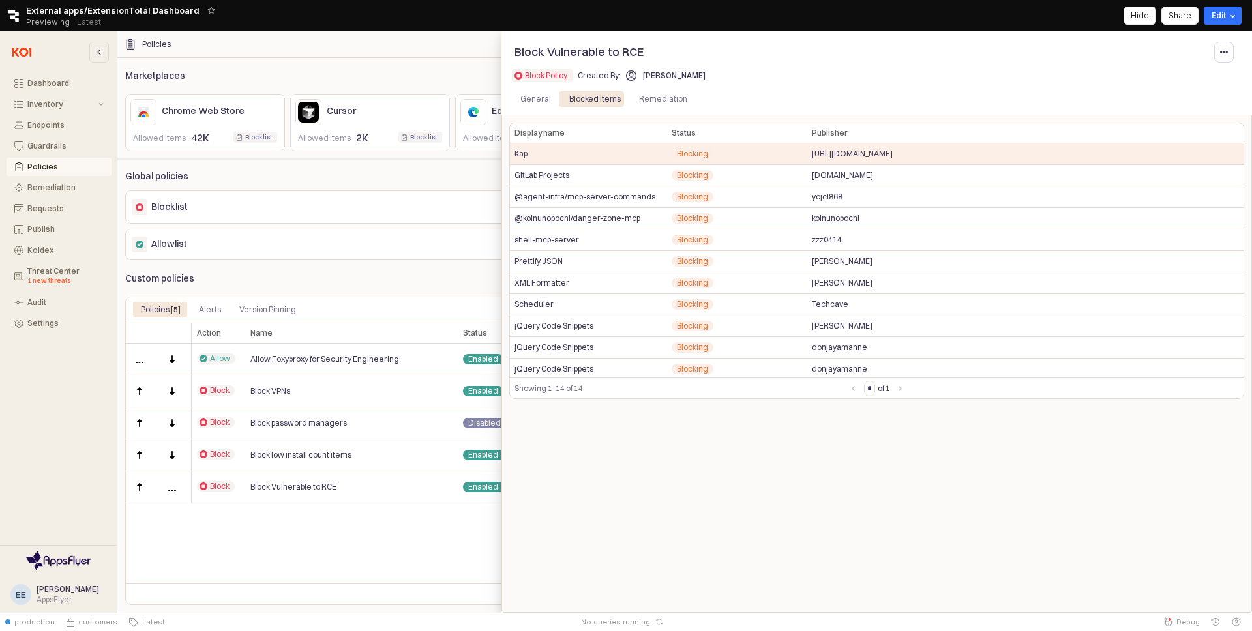
click at [356, 289] on div at bounding box center [626, 321] width 1252 height 581
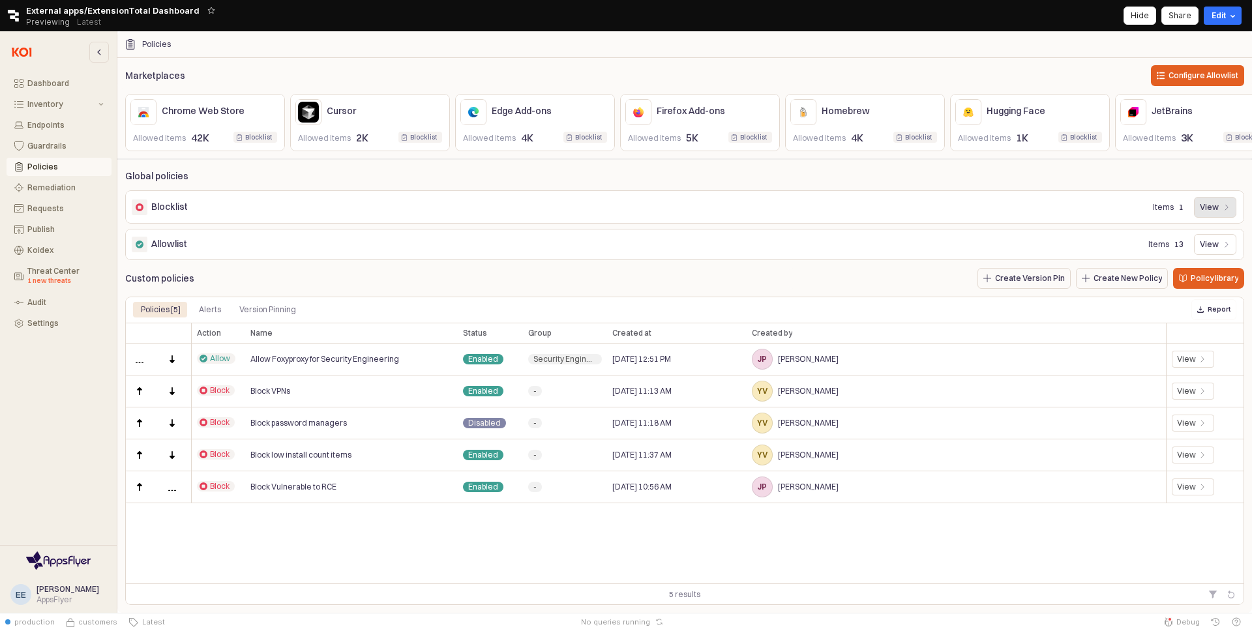
click at [1210, 210] on p "View" at bounding box center [1208, 207] width 19 height 10
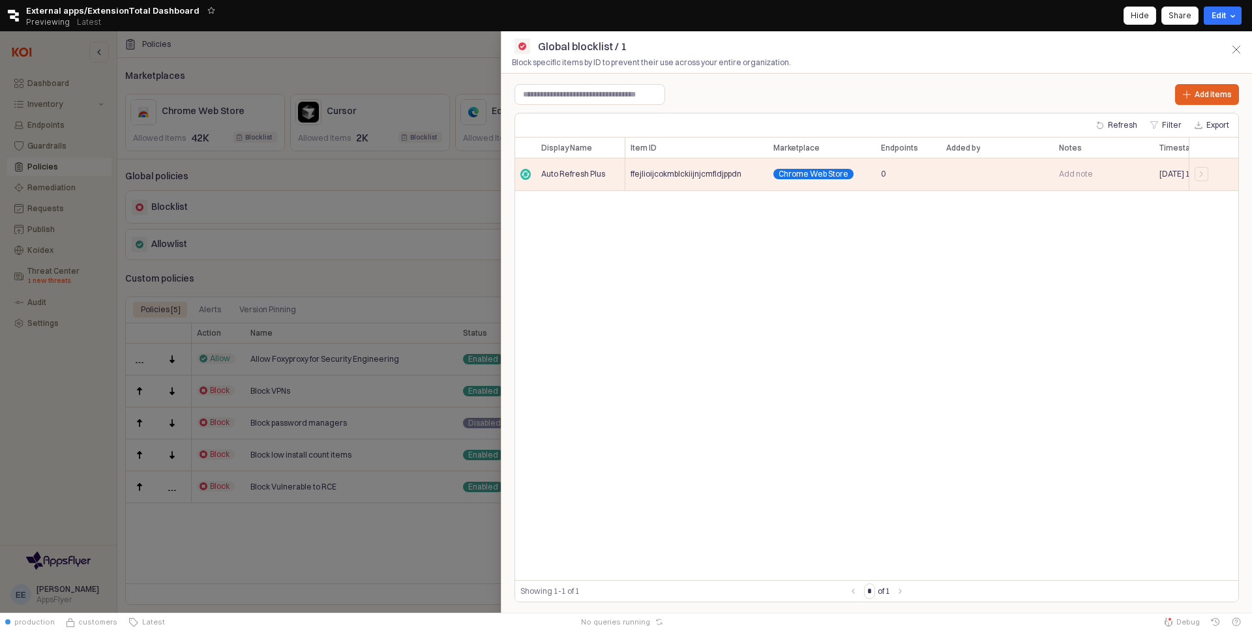
click at [461, 169] on div at bounding box center [626, 321] width 1252 height 581
